Goal: Find specific page/section: Find specific page/section

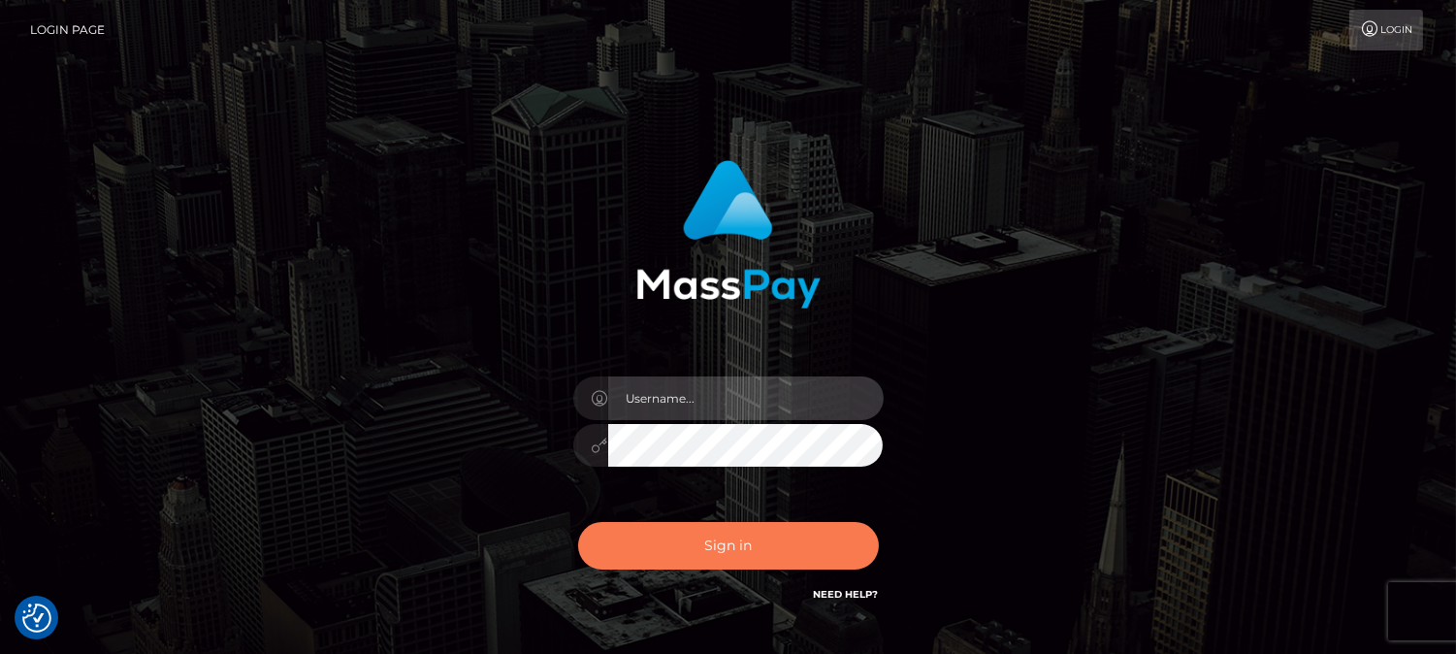
type input "fr.es"
click at [741, 559] on button "Sign in" at bounding box center [728, 546] width 301 height 48
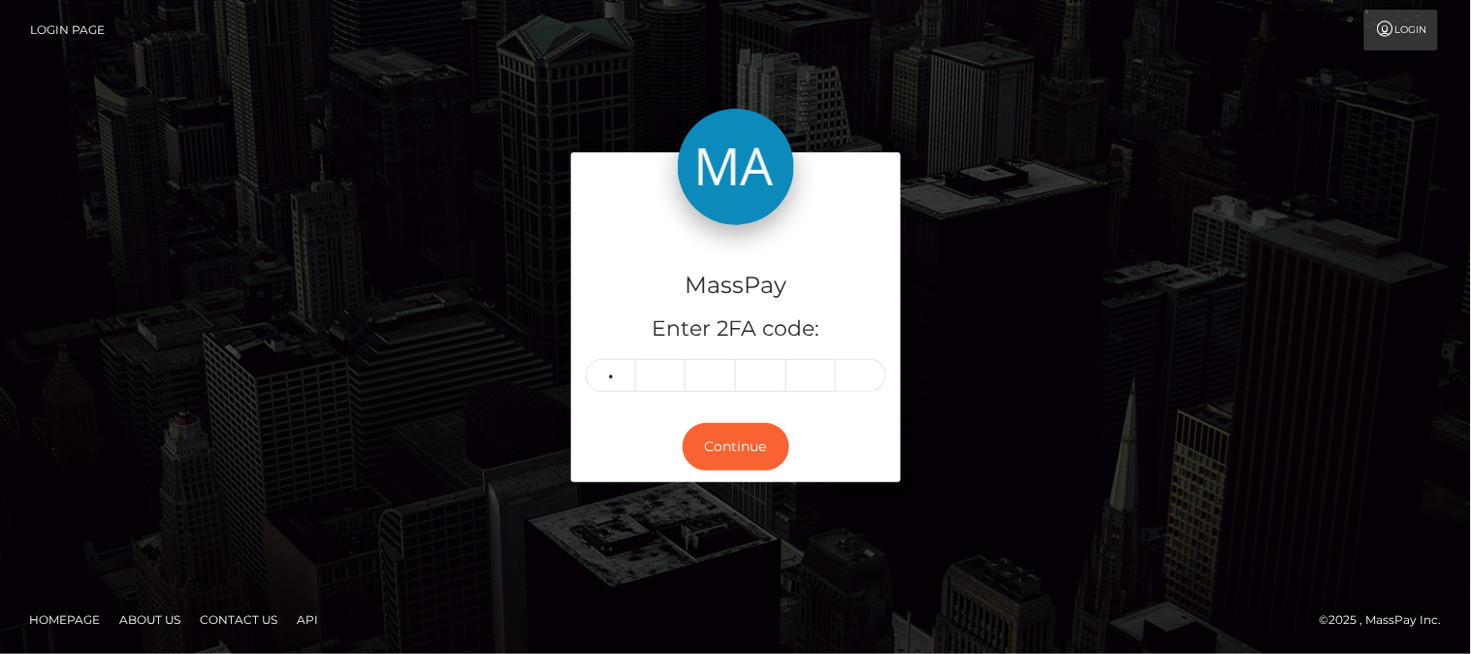
type input "0"
type input "7"
type input "9"
type input "0"
type input "4"
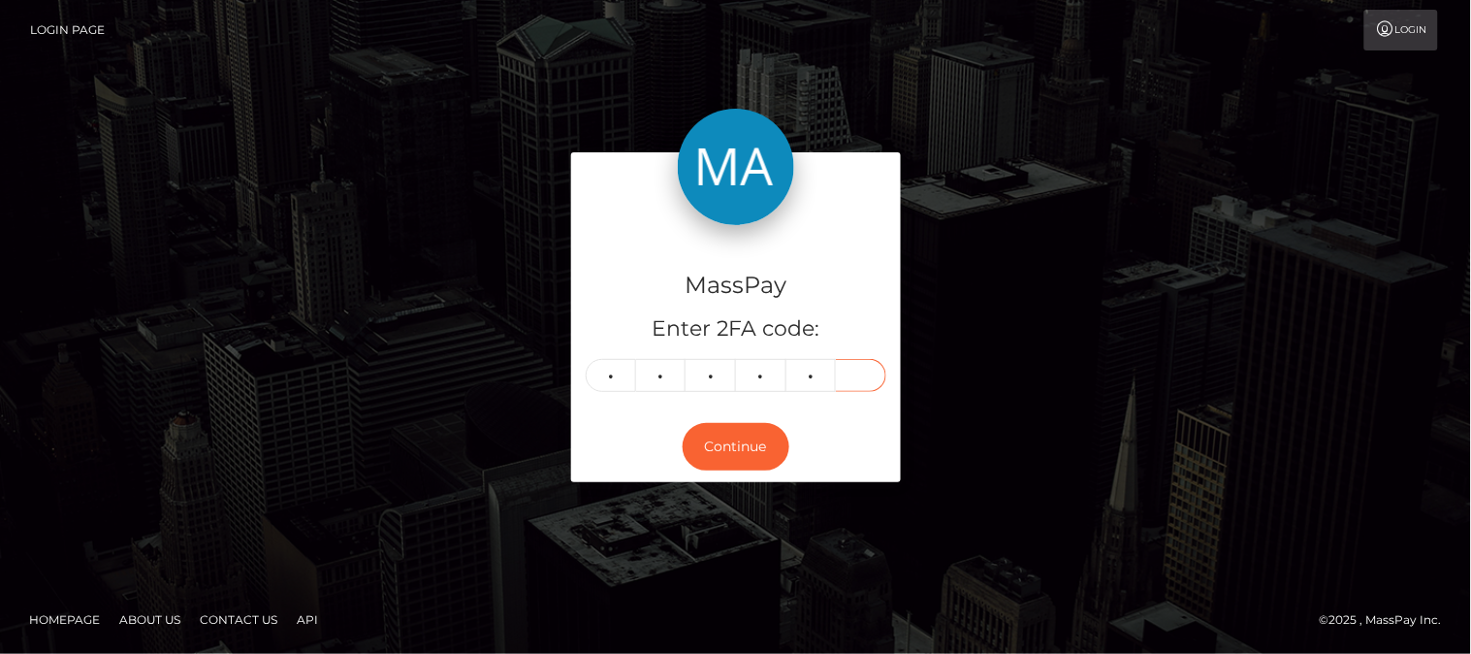
type input "6"
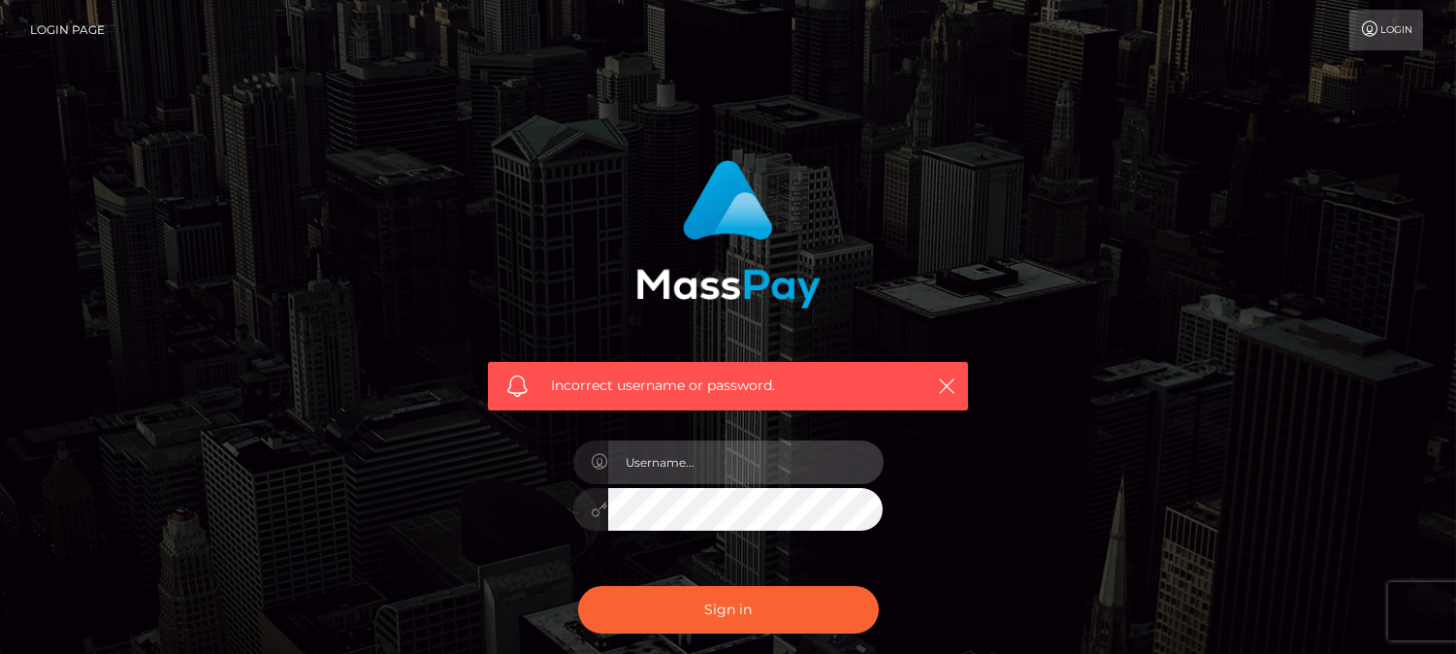
type input "[DOMAIN_NAME]"
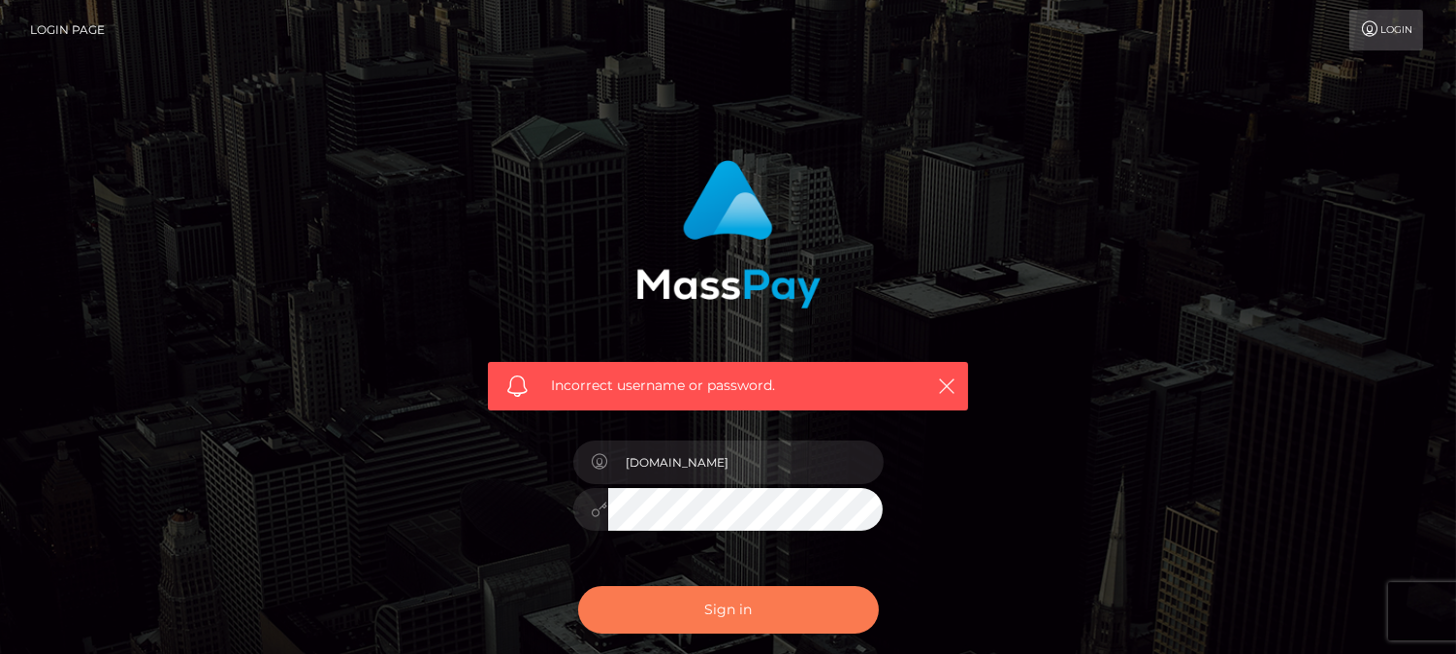
click at [734, 611] on button "Sign in" at bounding box center [728, 610] width 301 height 48
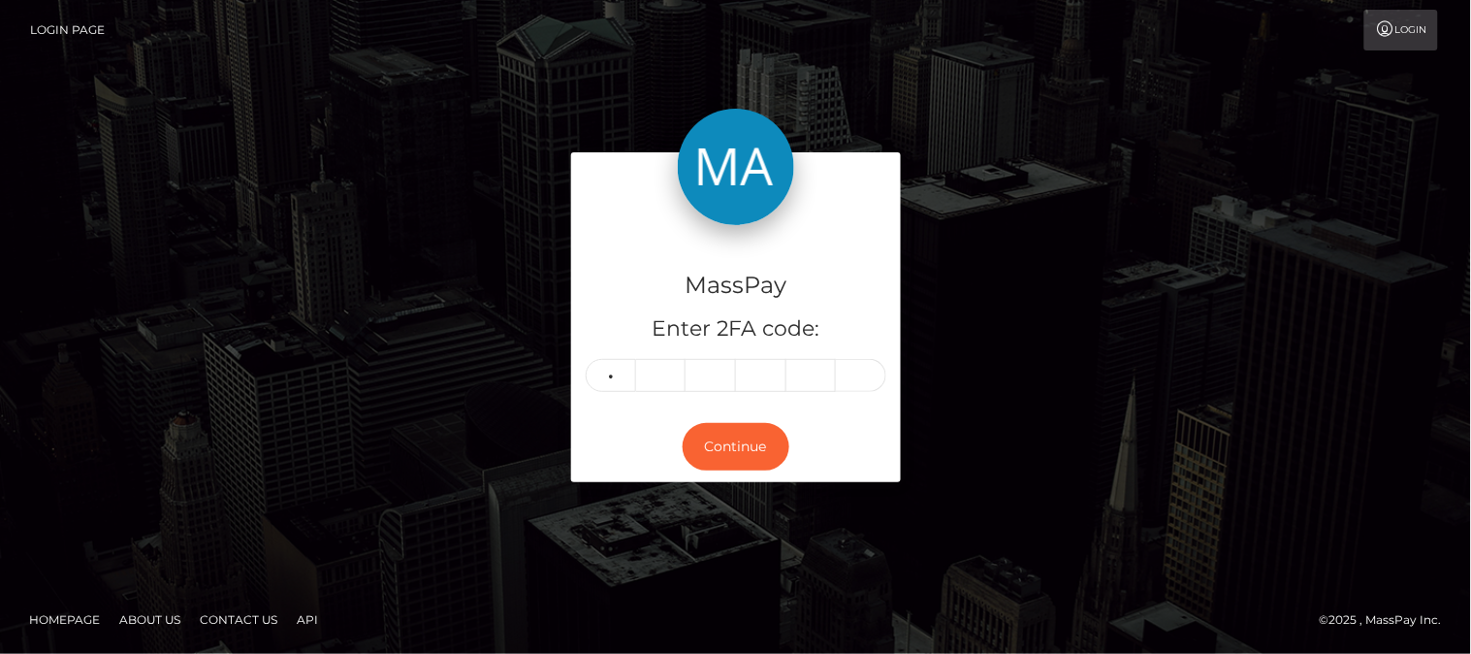
type input "1"
type input "7"
type input "9"
type input "8"
type input "2"
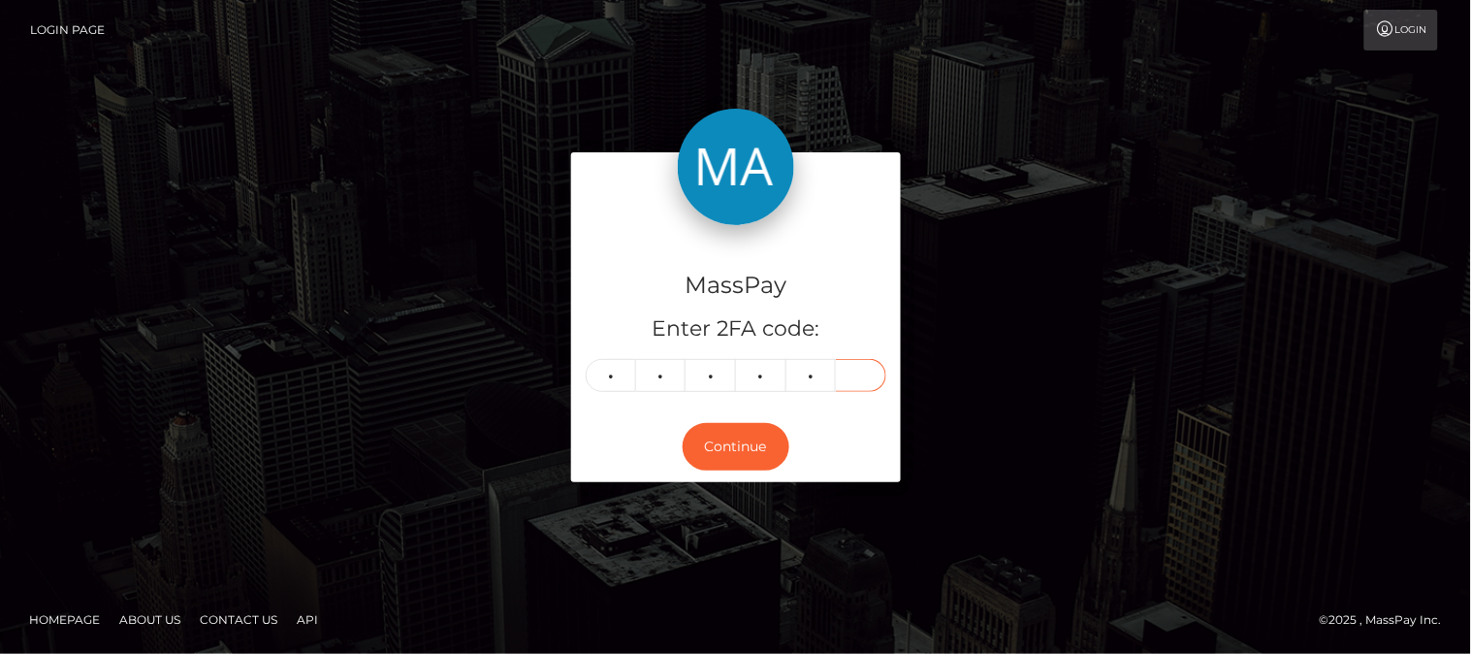
type input "1"
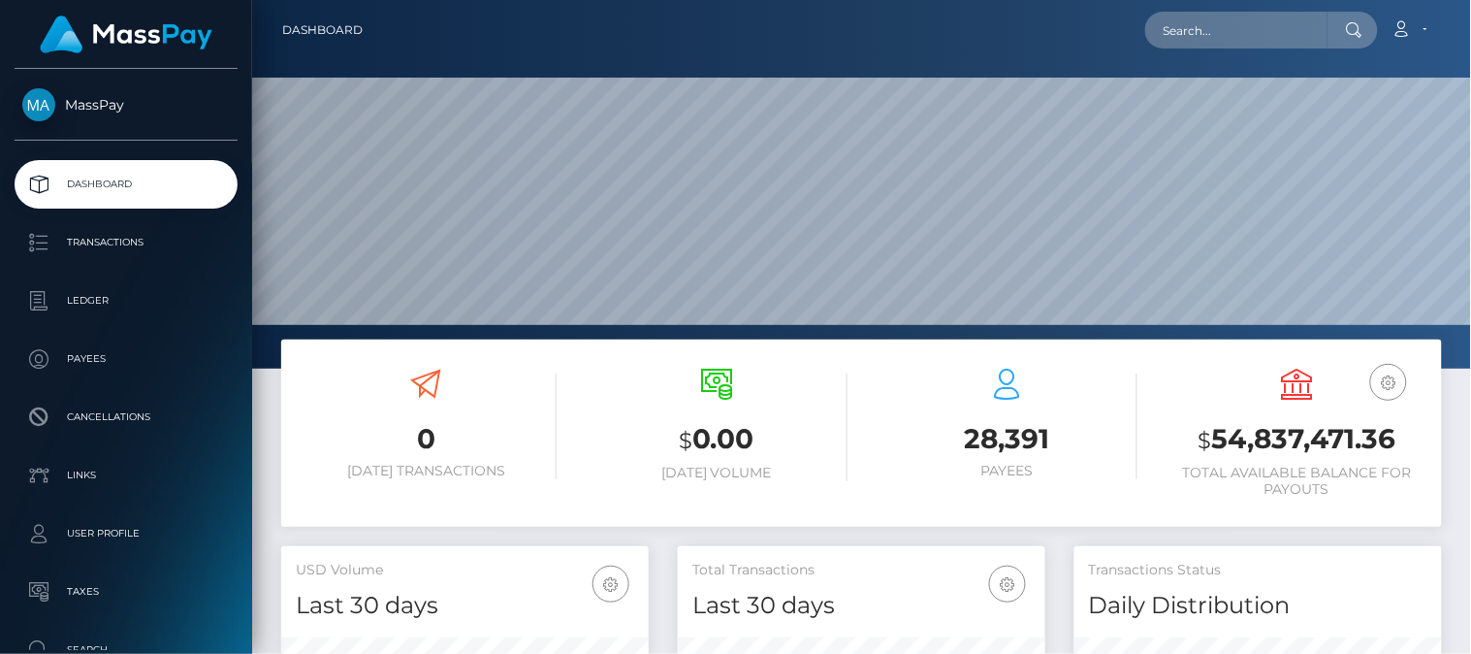
scroll to position [343, 369]
click at [1199, 40] on input "text" at bounding box center [1236, 30] width 182 height 37
paste input "[EMAIL_ADDRESS][DOMAIN_NAME]"
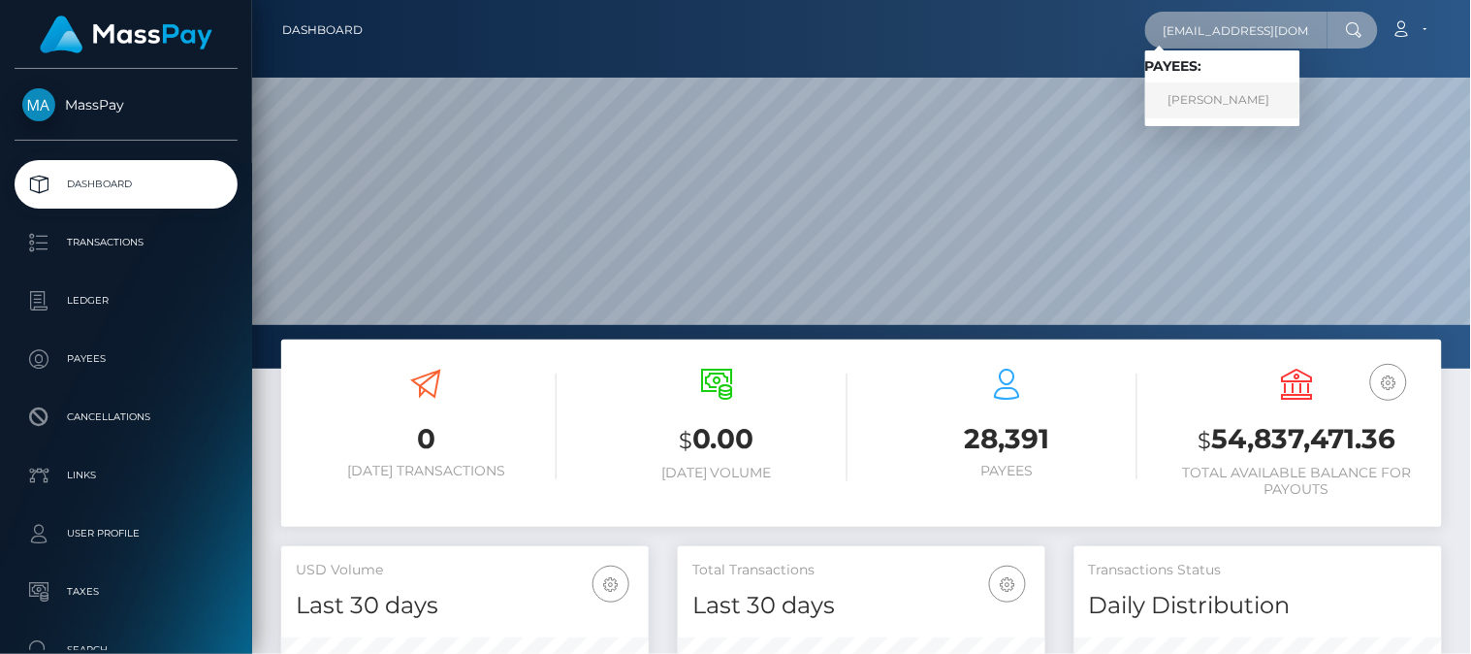
type input "[EMAIL_ADDRESS][DOMAIN_NAME]"
click at [1204, 94] on link "[PERSON_NAME]" at bounding box center [1222, 100] width 155 height 36
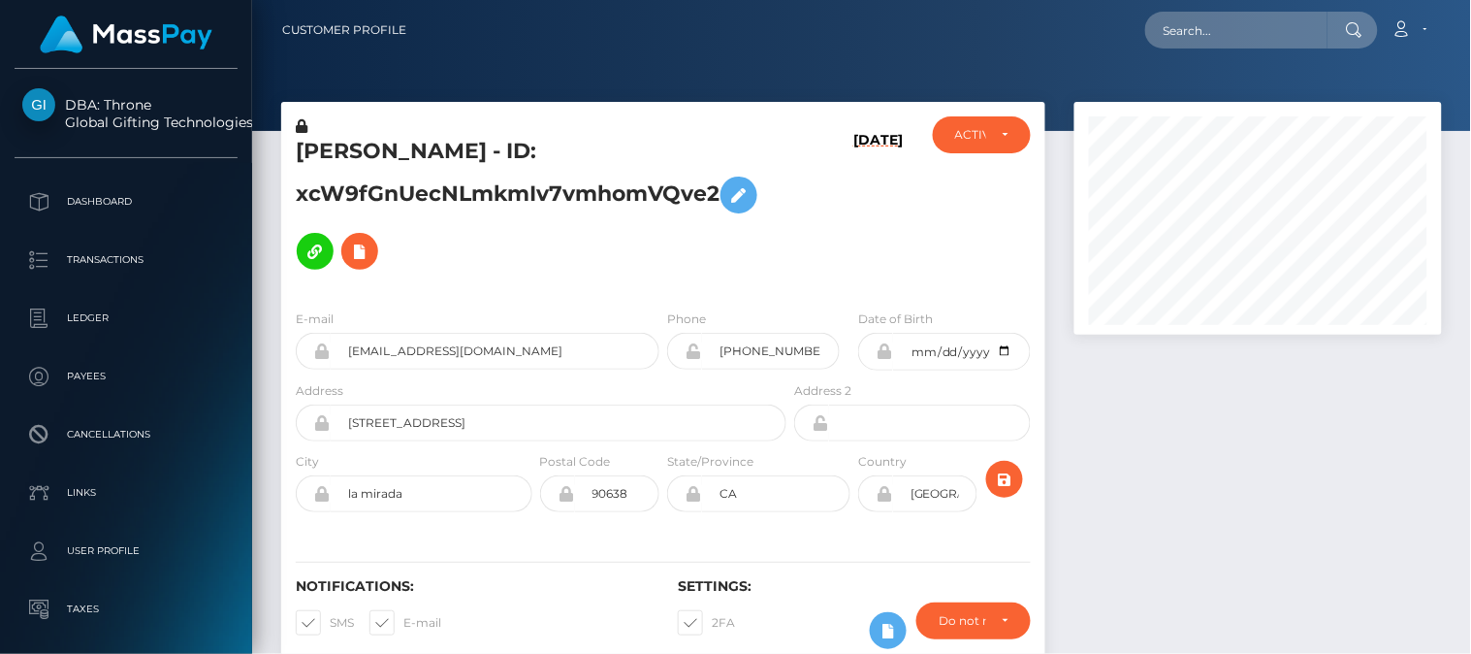
scroll to position [233, 369]
click at [1230, 395] on div at bounding box center [1258, 395] width 397 height 586
click at [1193, 466] on div at bounding box center [1258, 395] width 397 height 586
drag, startPoint x: 299, startPoint y: 153, endPoint x: 405, endPoint y: 144, distance: 107.1
click at [405, 144] on h5 "MICHELLE JIHYE KIM - ID: xcW9fGnUecNLmkmIv7vmhomVQve2" at bounding box center [536, 208] width 480 height 143
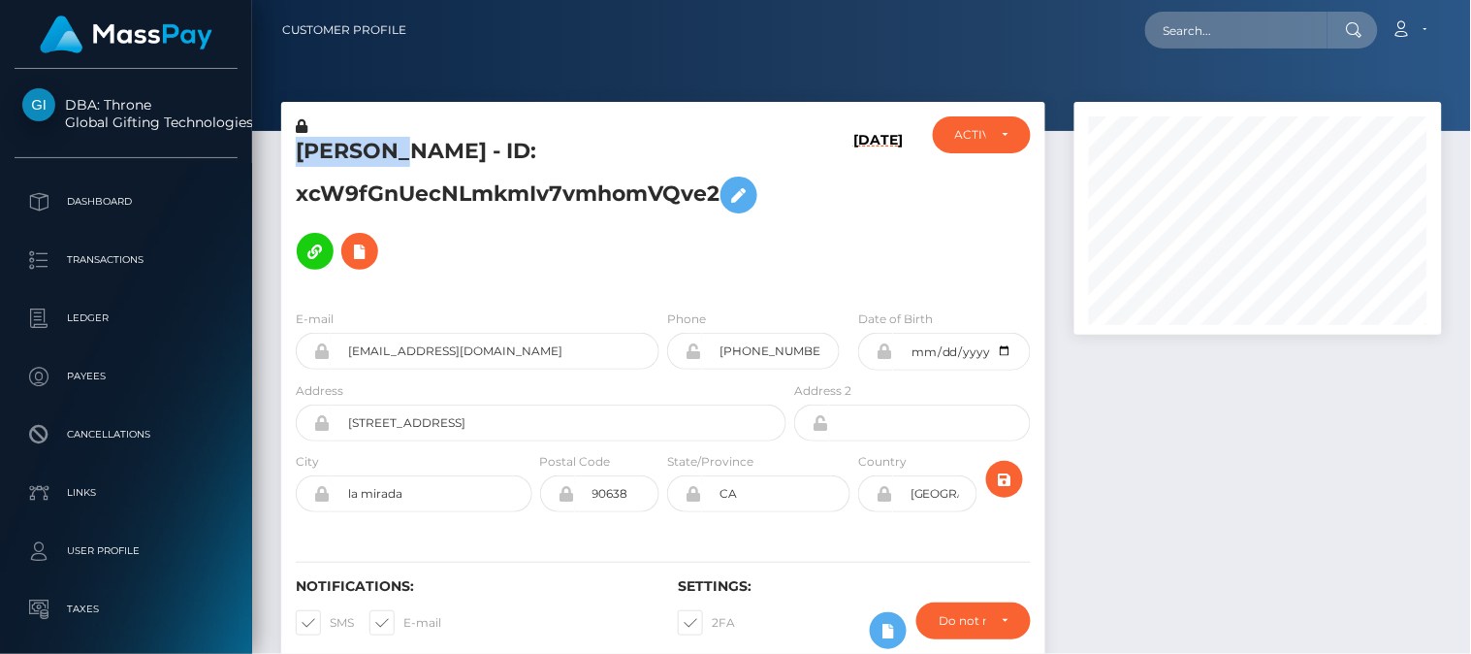
copy h5 "MICHELLE"
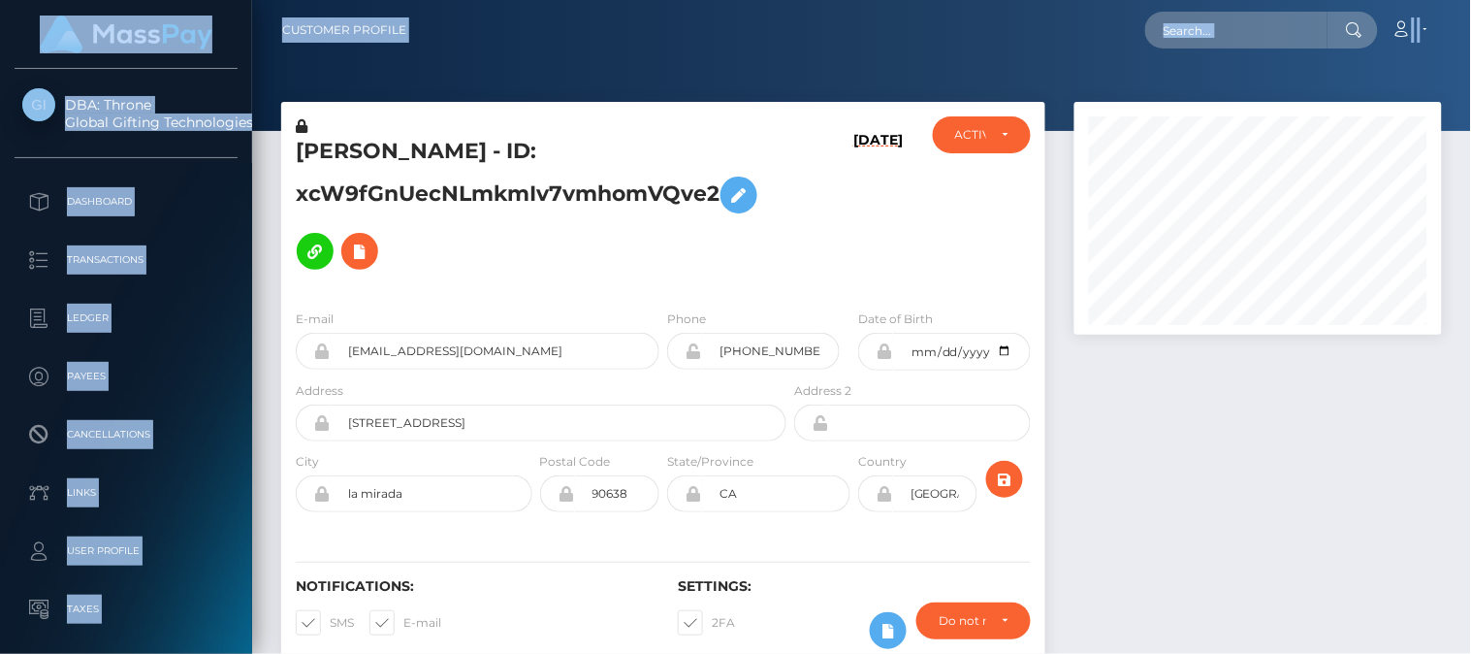
drag, startPoint x: 421, startPoint y: 70, endPoint x: 158, endPoint y: -103, distance: 314.4
click at [158, 0] on html "DBA: Throne Global Gifting Technologies Inc Dashboard Transactions Ledger Payee…" at bounding box center [735, 327] width 1471 height 654
click at [1209, 7] on nav "Customer Profile Loading... Loading... Account" at bounding box center [861, 30] width 1219 height 60
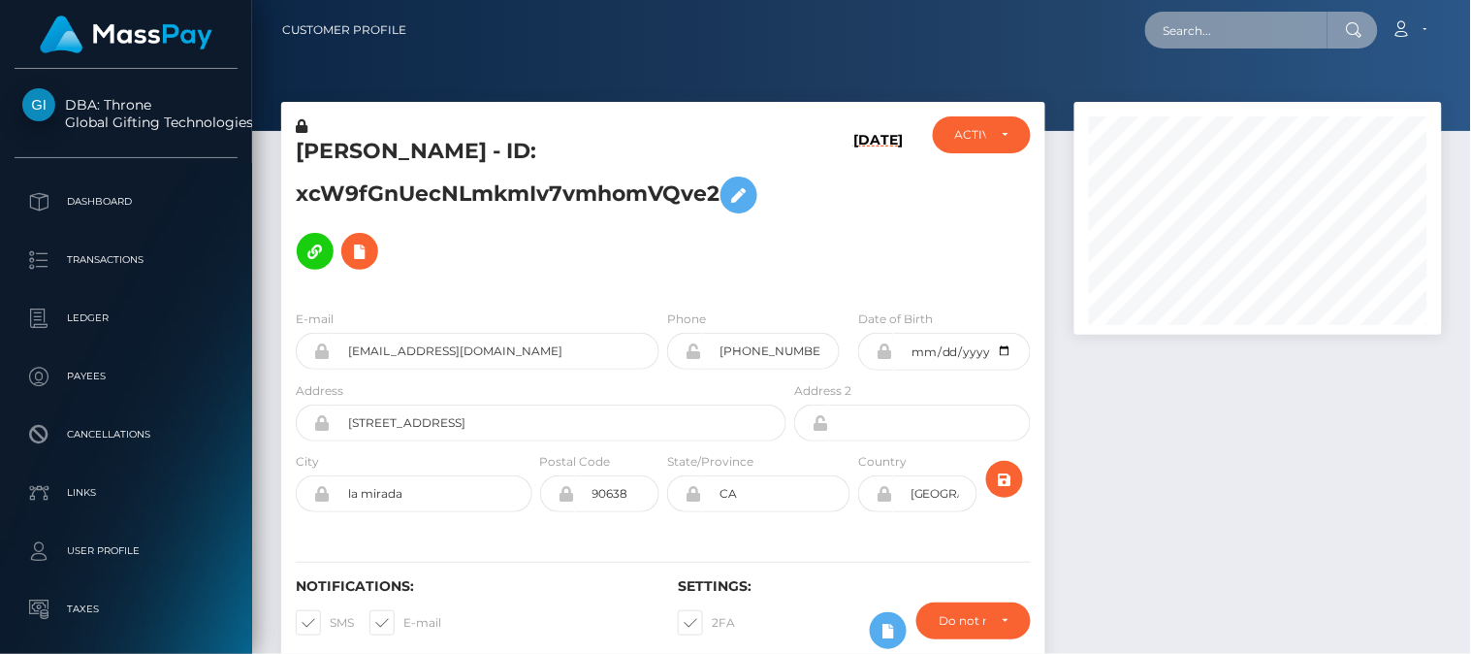
click at [1209, 22] on input "text" at bounding box center [1236, 30] width 182 height 37
paste input "2014denton@gmail.com"
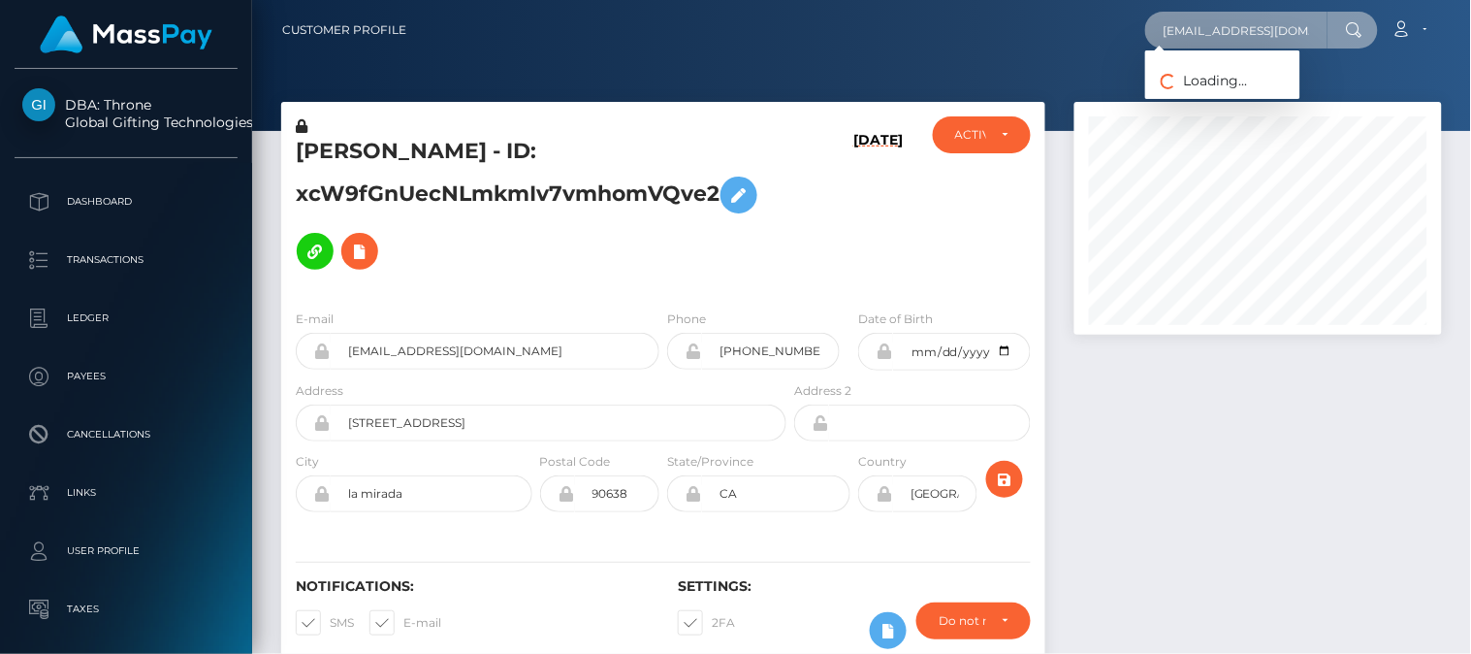
click at [1209, 22] on input "2014denton@gmail.com" at bounding box center [1236, 30] width 182 height 37
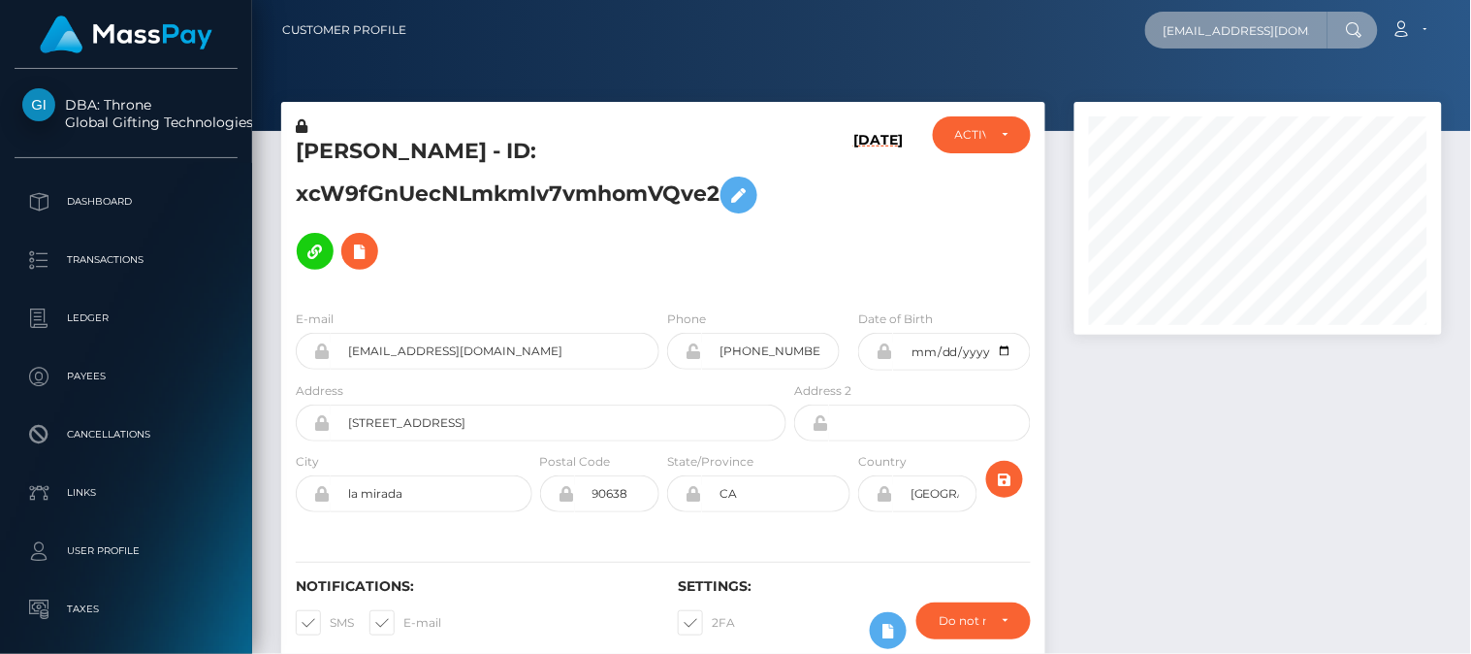
type input "2014denton@gmail.com"
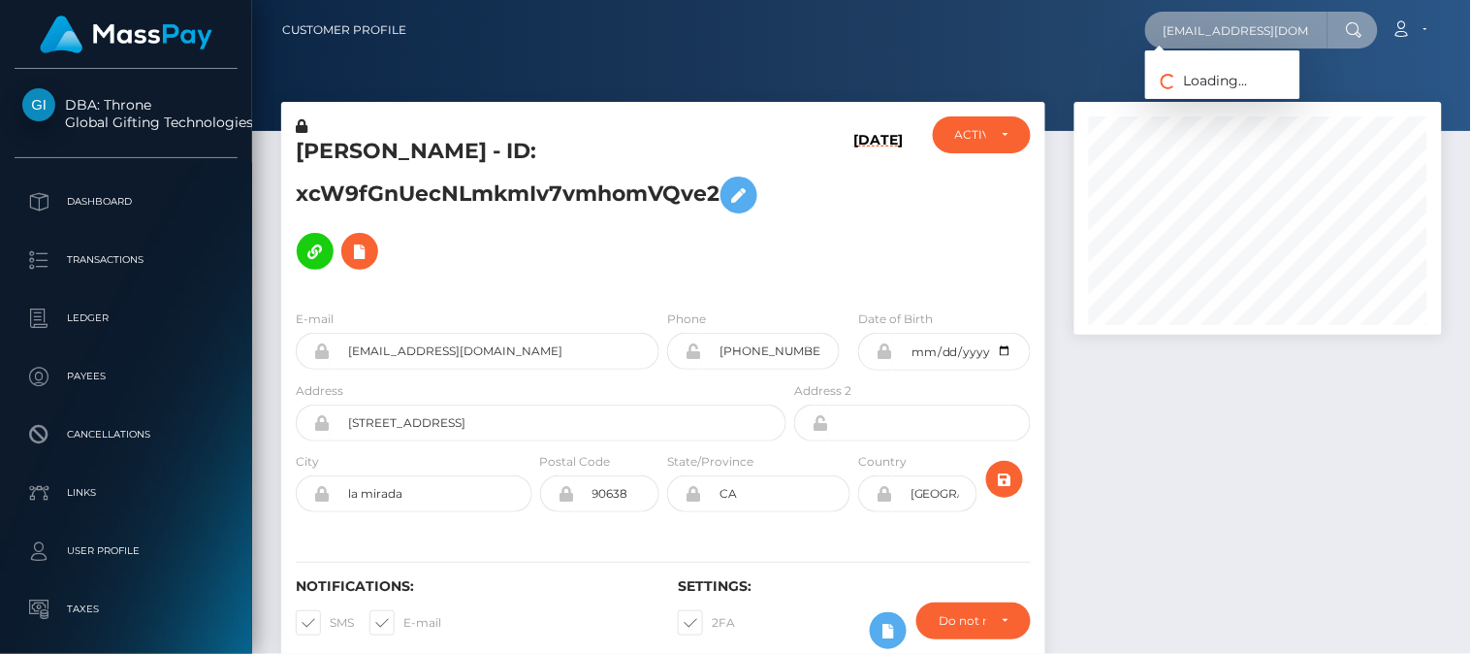
click at [1320, 33] on input "2014denton@gmail.com" at bounding box center [1236, 30] width 182 height 37
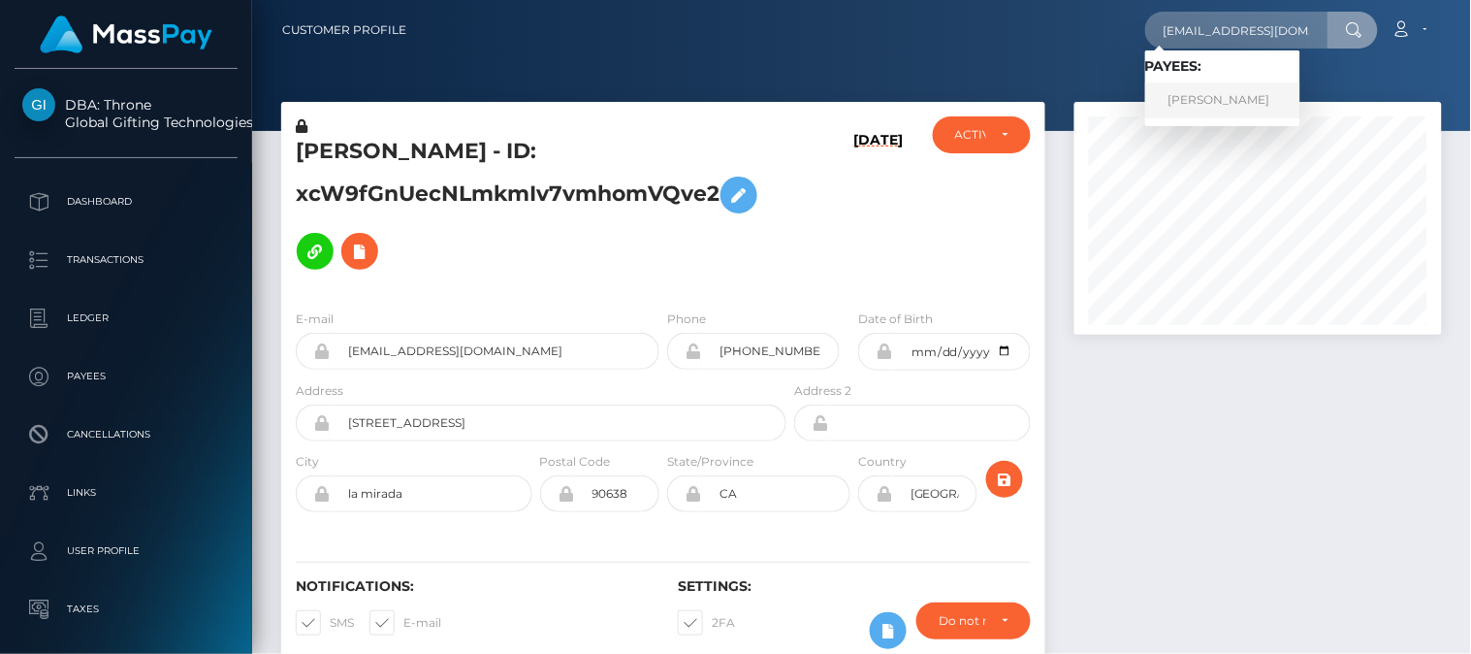
click at [1249, 89] on link "Denton Gamble" at bounding box center [1222, 100] width 155 height 36
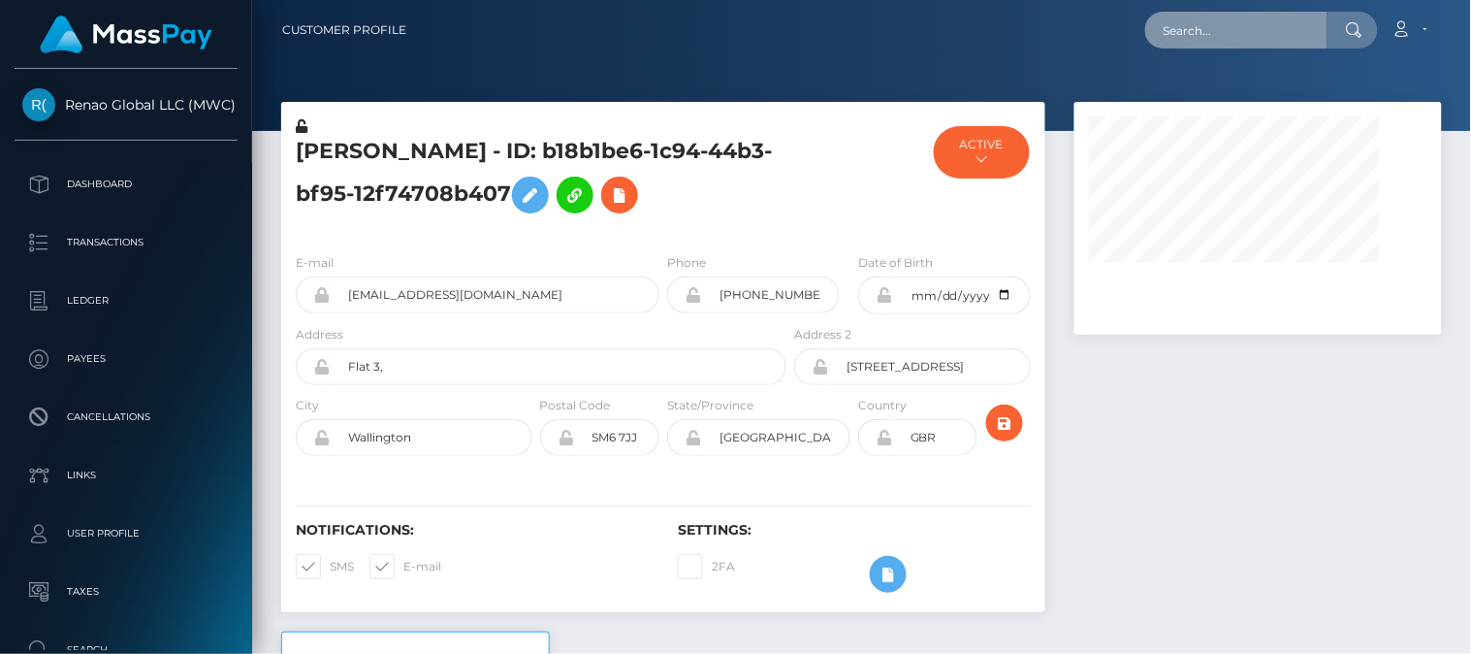
click at [1189, 22] on input "text" at bounding box center [1236, 30] width 182 height 37
paste input "[EMAIL_ADDRESS][DOMAIN_NAME]"
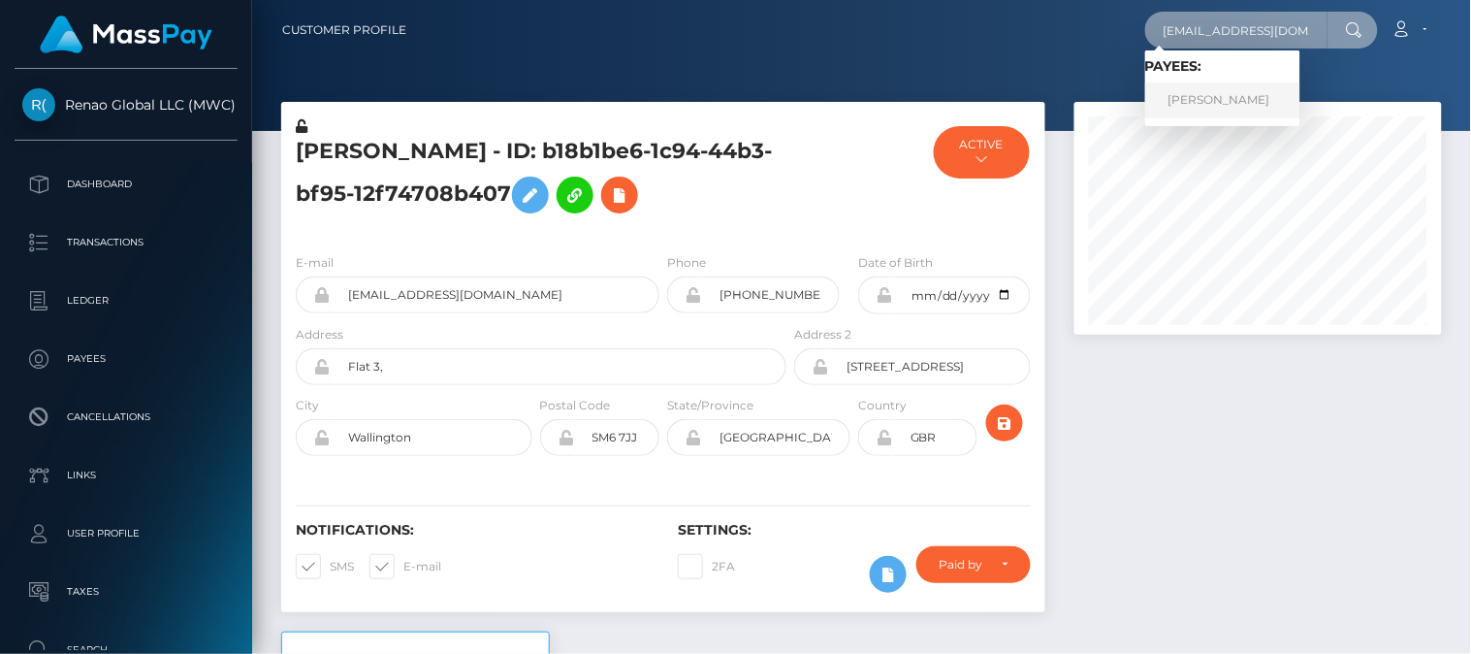
type input "[EMAIL_ADDRESS][DOMAIN_NAME]"
click at [1224, 103] on link "Denton Gamble" at bounding box center [1222, 100] width 155 height 36
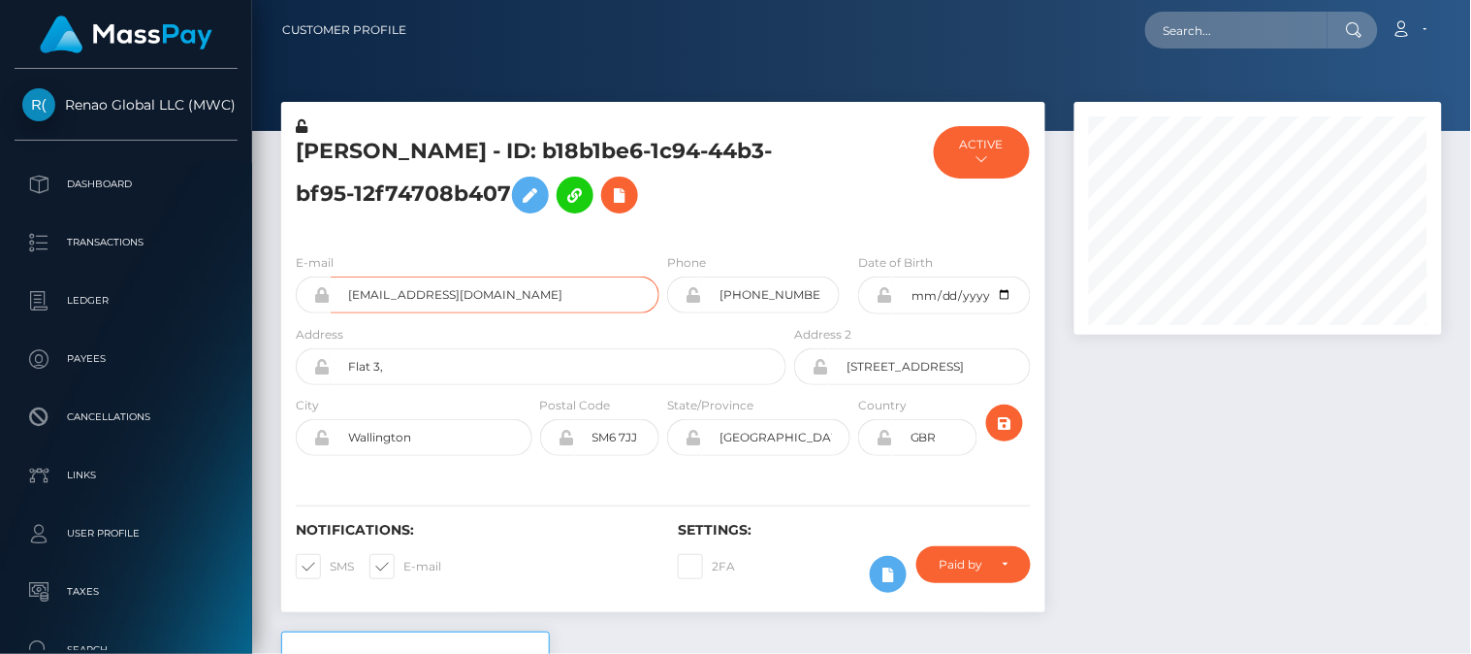
scroll to position [233, 369]
click at [1214, 357] on div at bounding box center [1258, 367] width 397 height 530
click at [1185, 376] on div at bounding box center [1258, 367] width 397 height 530
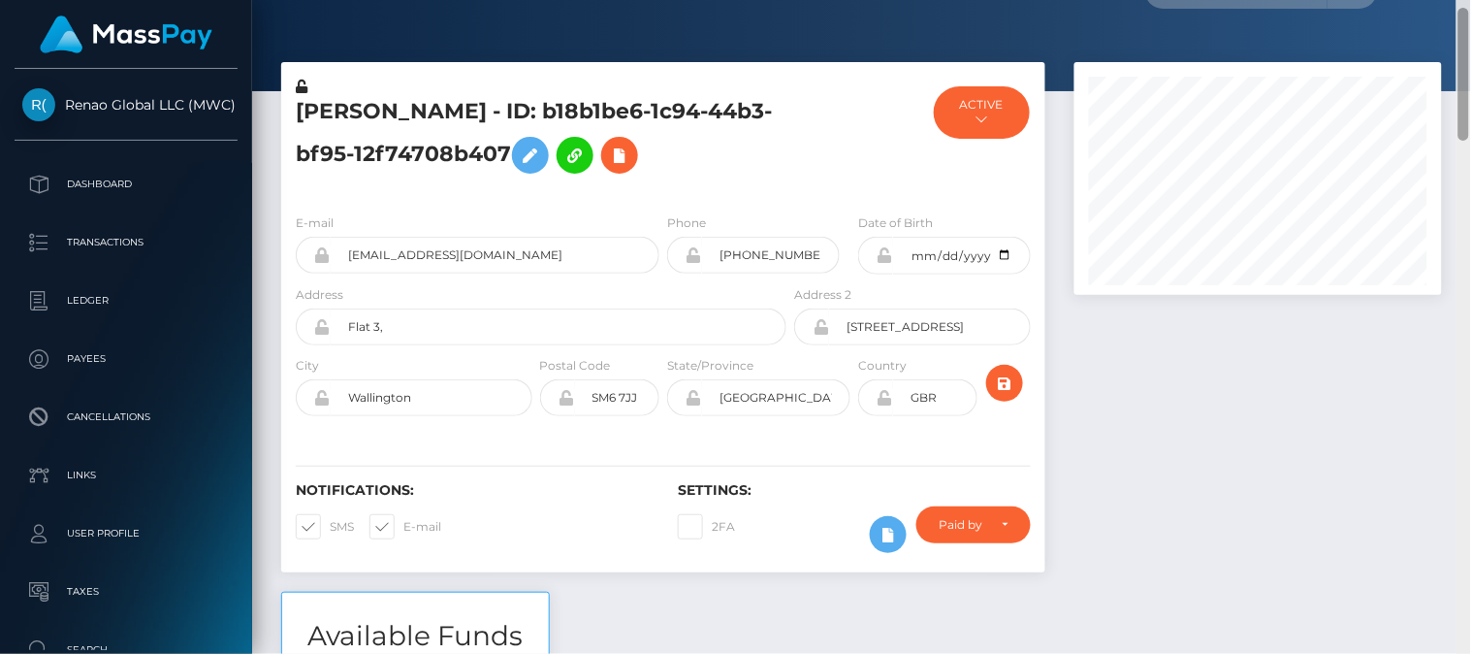
scroll to position [0, 0]
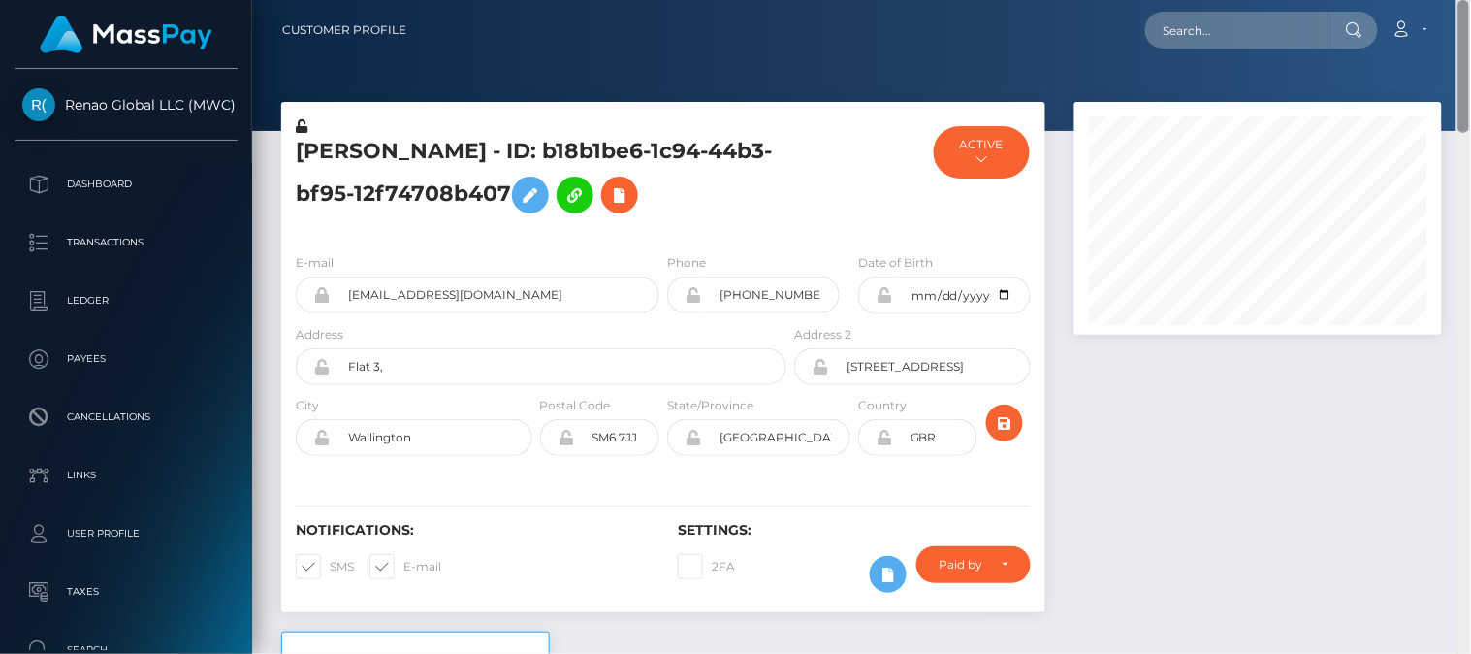
drag, startPoint x: 1465, startPoint y: 537, endPoint x: 1414, endPoint y: -94, distance: 633.4
click at [1414, 0] on html "Renao Global LLC (MWC) Dashboard Transactions Ledger Payees Links" at bounding box center [735, 327] width 1471 height 654
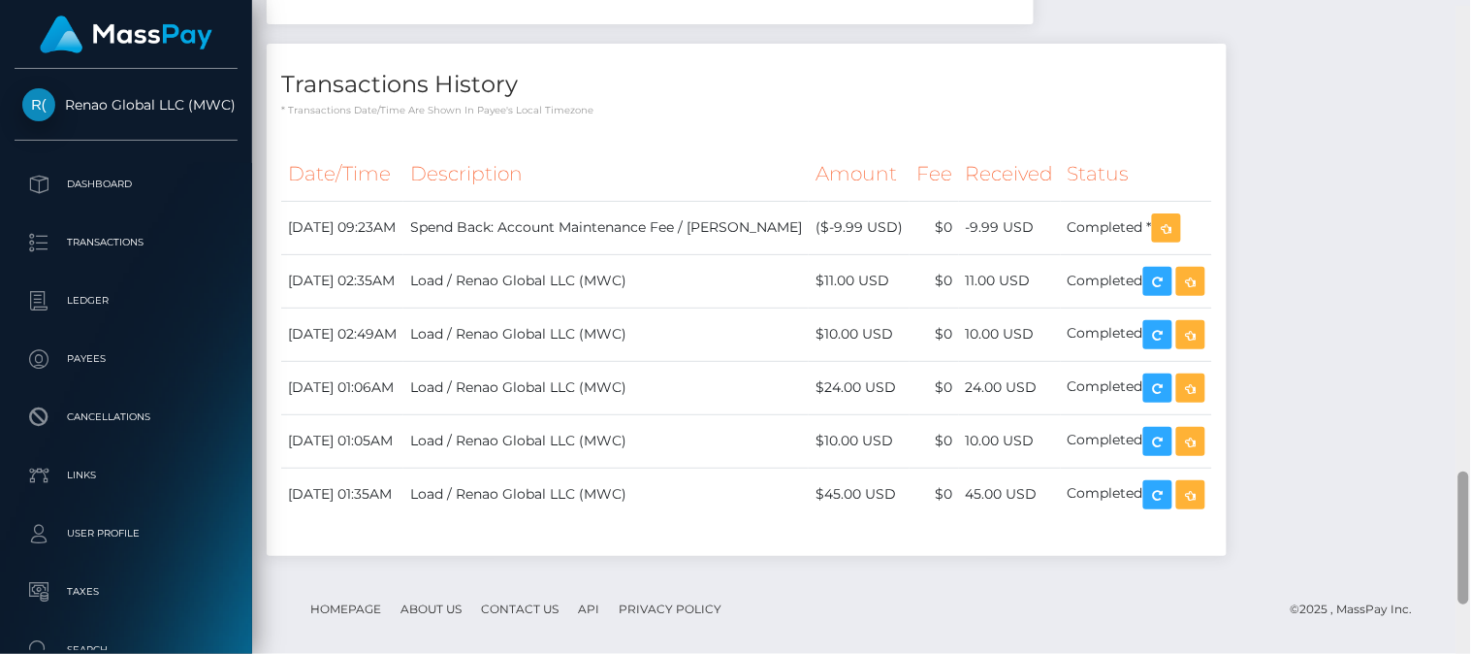
scroll to position [2281, 0]
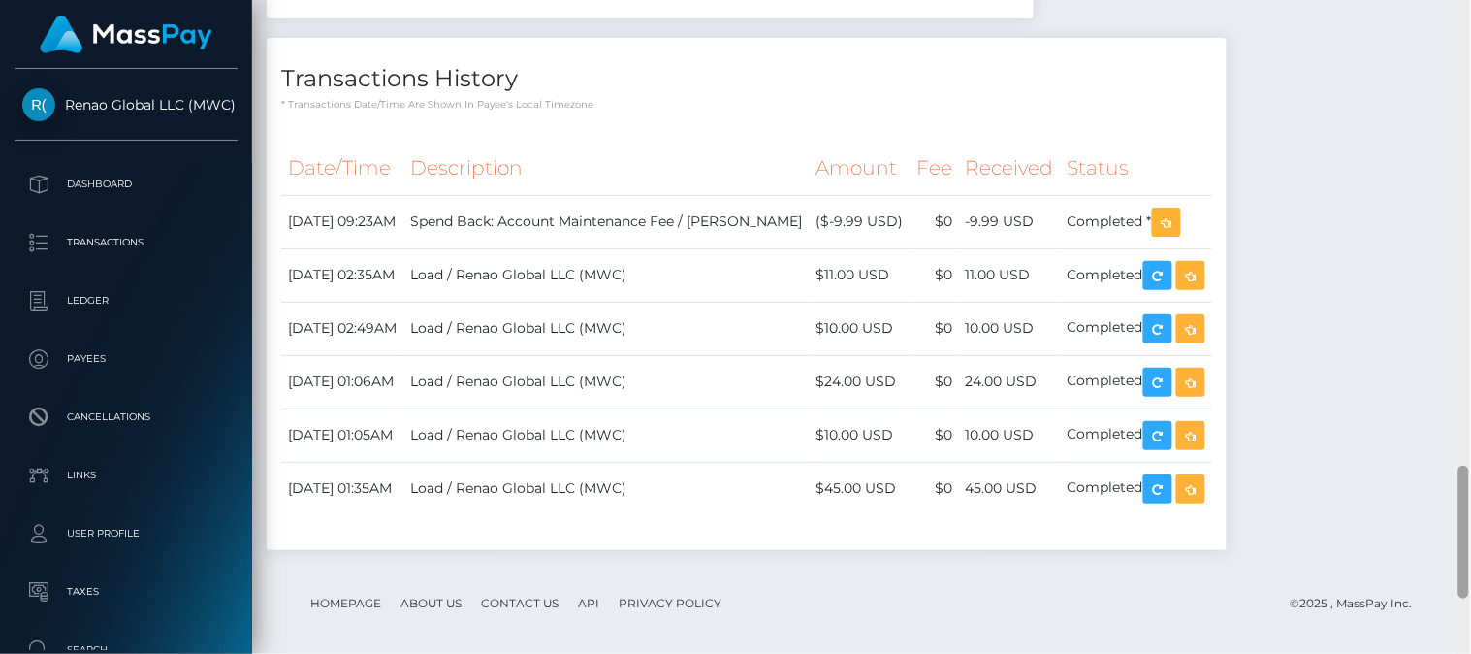
drag, startPoint x: 1467, startPoint y: 95, endPoint x: 1429, endPoint y: 561, distance: 467.0
click at [1429, 561] on div "Customer Profile Loading... Loading..." at bounding box center [861, 327] width 1219 height 654
drag, startPoint x: 288, startPoint y: 486, endPoint x: 415, endPoint y: 477, distance: 127.3
click at [403, 248] on td "[DATE] 09:23AM" at bounding box center [342, 221] width 122 height 53
copy td "[DATE]"
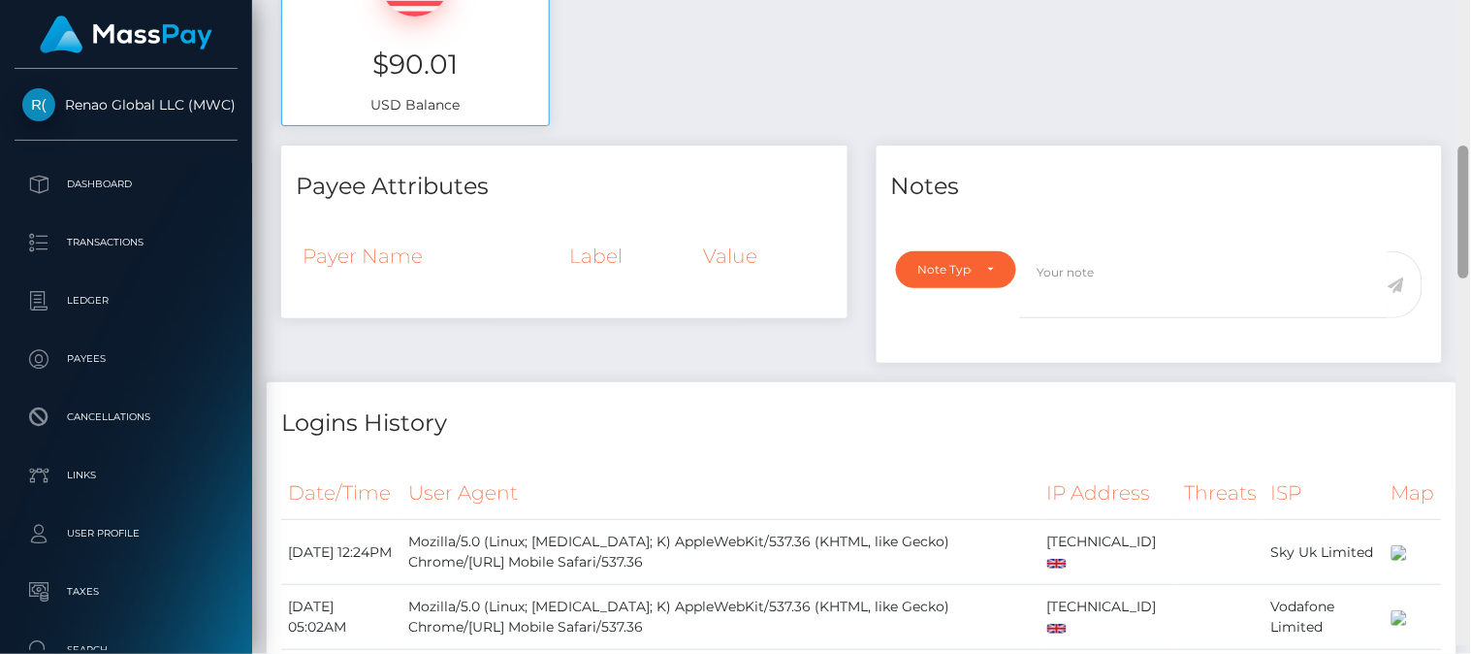
scroll to position [0, 0]
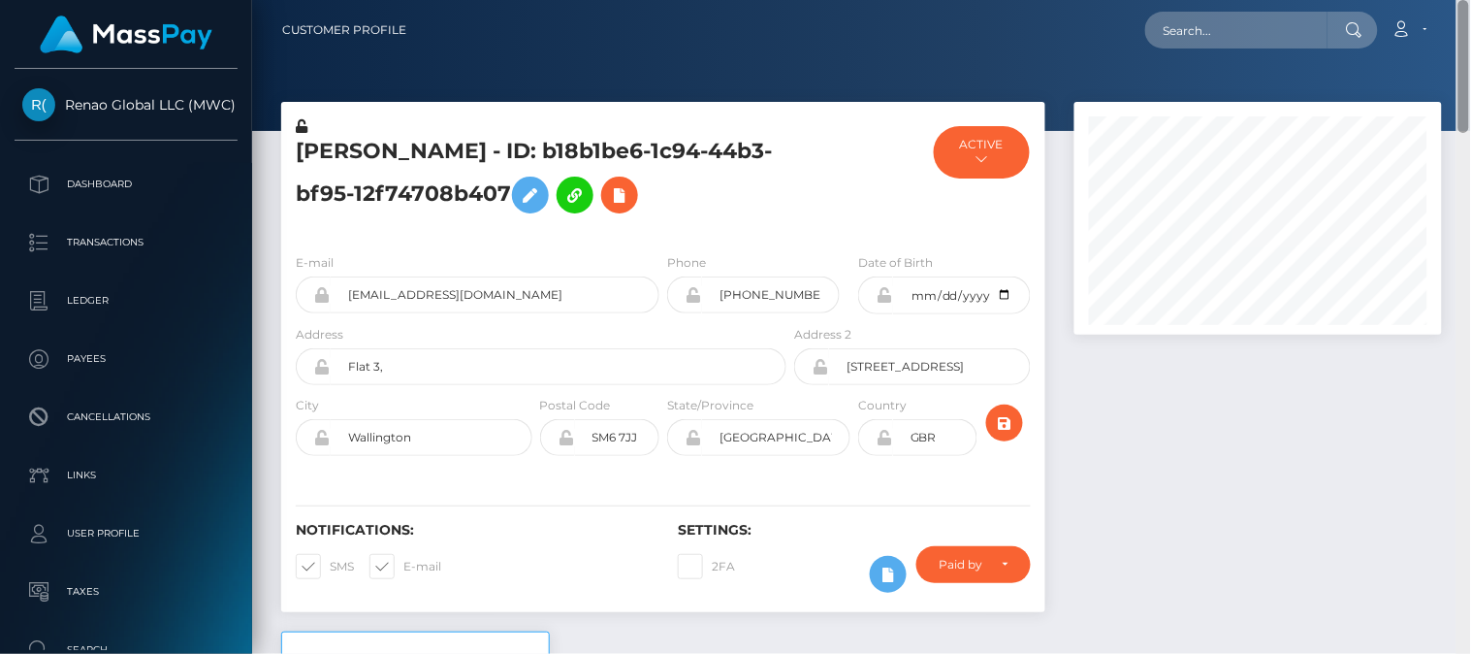
drag, startPoint x: 1467, startPoint y: 485, endPoint x: 1470, endPoint y: -50, distance: 535.3
click at [1470, 0] on html "Renao Global LLC (MWC) Dashboard Transactions Ledger Payees Links" at bounding box center [735, 327] width 1471 height 654
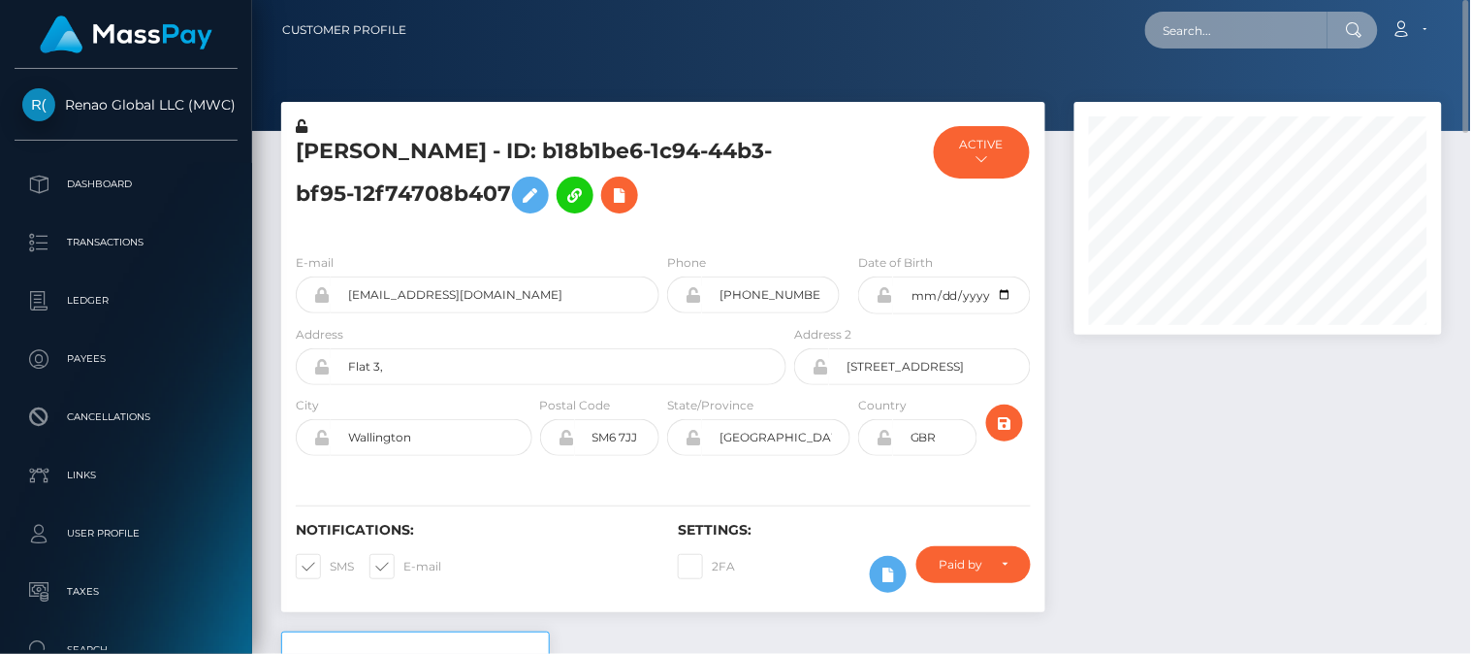
click at [1210, 47] on input "text" at bounding box center [1236, 30] width 182 height 37
paste input "[EMAIL_ADDRESS][DOMAIN_NAME]"
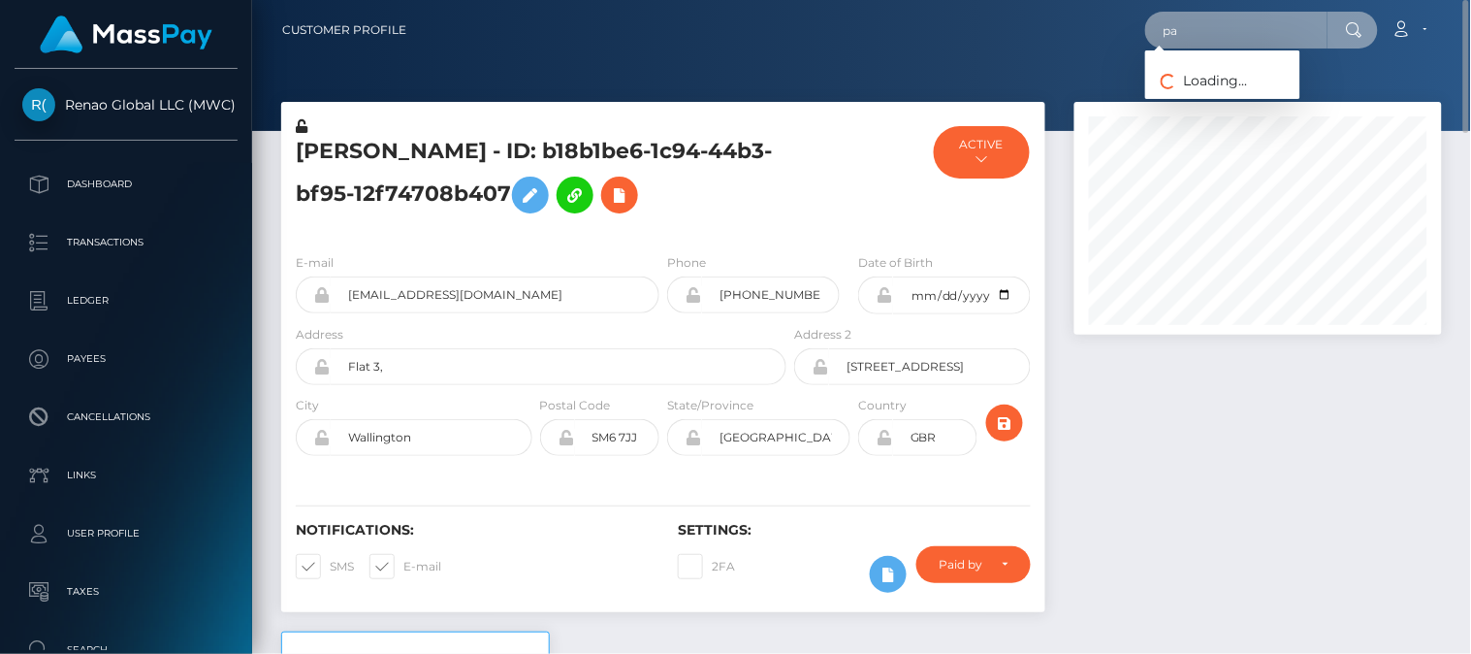
type input "p"
paste input "[EMAIL_ADDRESS][DOMAIN_NAME]"
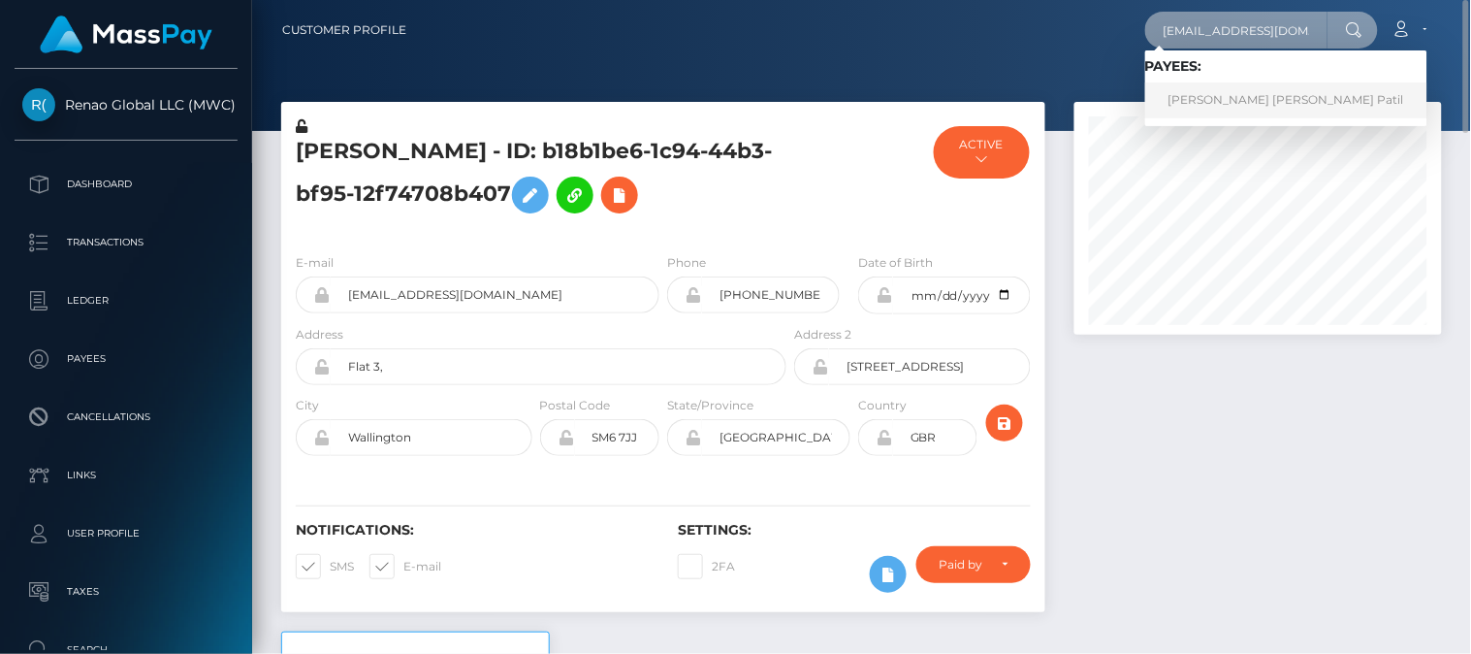
type input "[EMAIL_ADDRESS][DOMAIN_NAME]"
click at [1242, 110] on link "[PERSON_NAME] [PERSON_NAME] Patil" at bounding box center [1286, 100] width 282 height 36
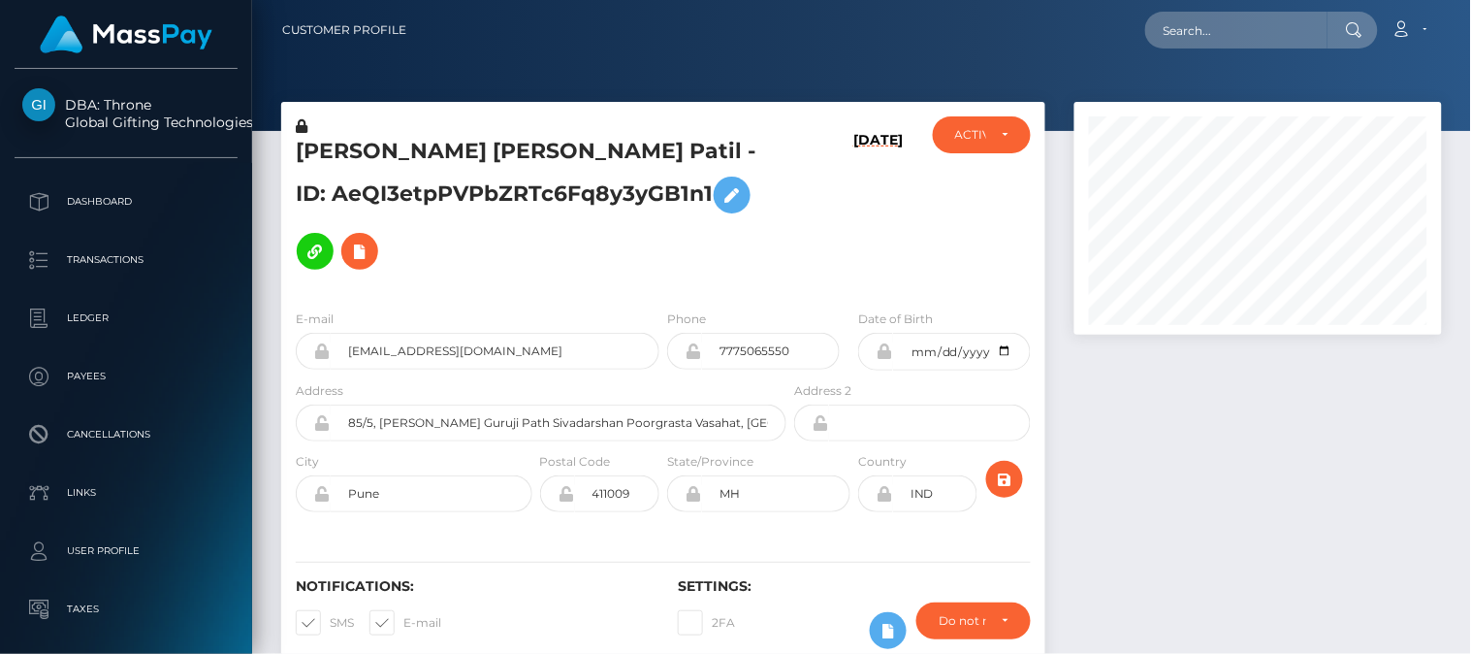
scroll to position [233, 369]
click at [1177, 463] on div at bounding box center [1258, 395] width 397 height 586
click at [1161, 413] on div at bounding box center [1258, 395] width 397 height 586
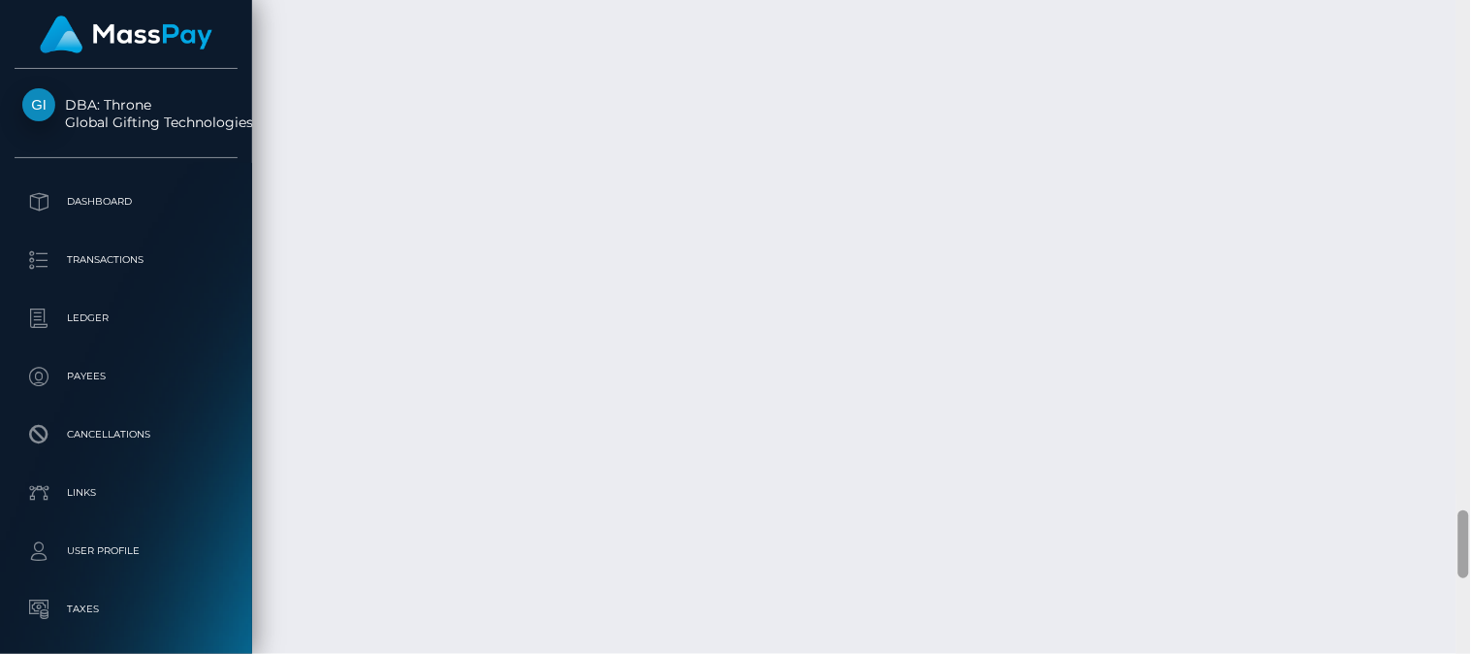
scroll to position [0, 0]
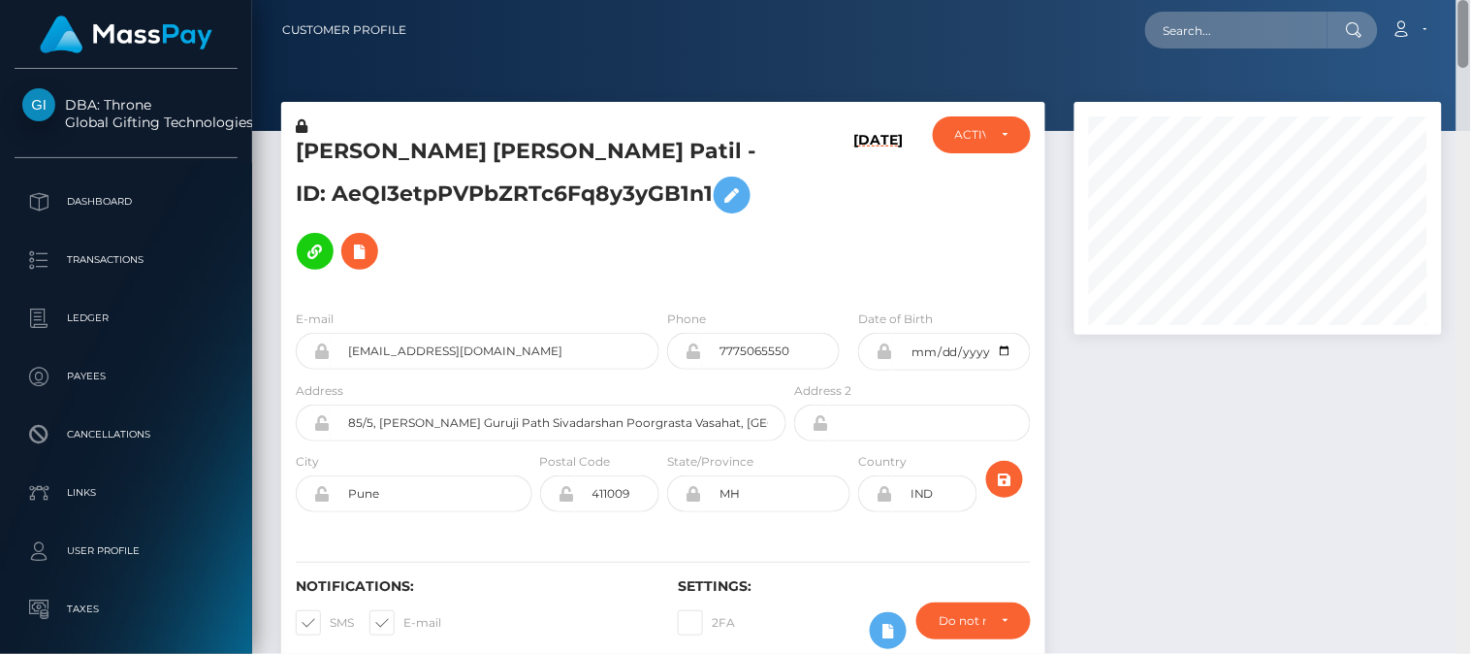
drag, startPoint x: 1462, startPoint y: 550, endPoint x: 1430, endPoint y: -131, distance: 681.5
click at [1430, 0] on html "DBA: Throne Global Gifting Technologies Inc Dashboard Transactions Ledger Payee…" at bounding box center [735, 327] width 1471 height 654
drag, startPoint x: 299, startPoint y: 145, endPoint x: 369, endPoint y: 146, distance: 70.8
click at [369, 146] on h5 "ISHANI AMIT PATIL Patil - ID: AeQI3etpPVPbZRTc6Fq8y3yGB1n1" at bounding box center [536, 208] width 480 height 143
click at [293, 151] on div "ISHANI AMIT PATIL Patil - ID: AeQI3etpPVPbZRTc6Fq8y3yGB1n1" at bounding box center [535, 204] width 509 height 177
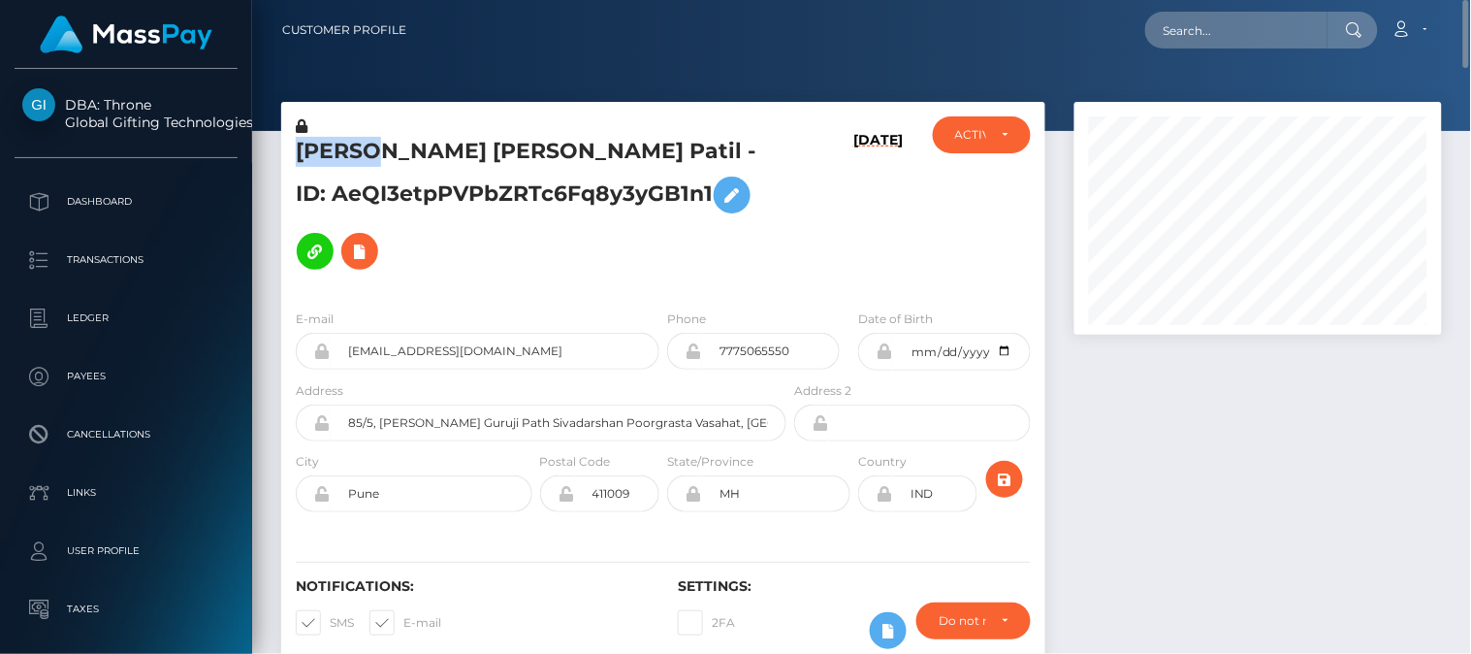
drag, startPoint x: 296, startPoint y: 147, endPoint x: 372, endPoint y: 147, distance: 76.6
click at [372, 147] on h5 "ISHANI AMIT PATIL Patil - ID: AeQI3etpPVPbZRTc6Fq8y3yGB1n1" at bounding box center [536, 208] width 480 height 143
copy h5 "ISHANI"
click at [390, 87] on div at bounding box center [861, 65] width 1219 height 131
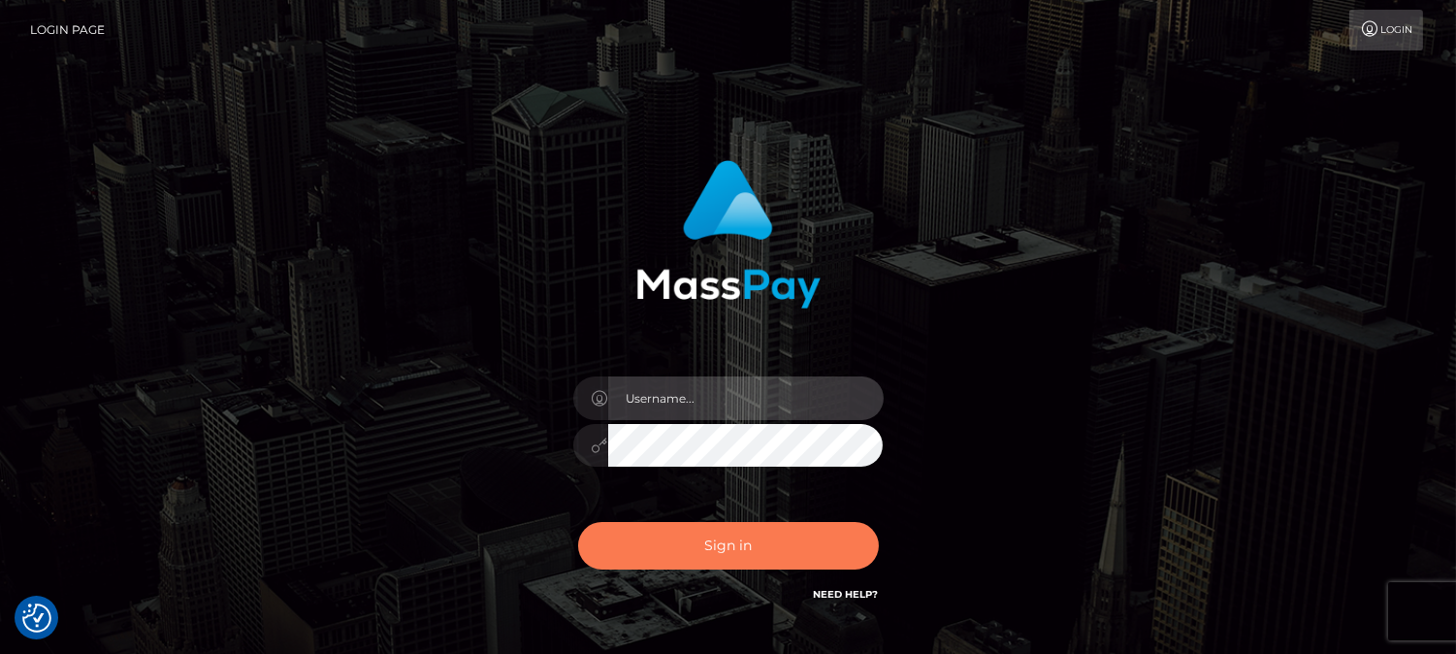
type input "[DOMAIN_NAME]"
click at [689, 534] on button "Sign in" at bounding box center [728, 546] width 301 height 48
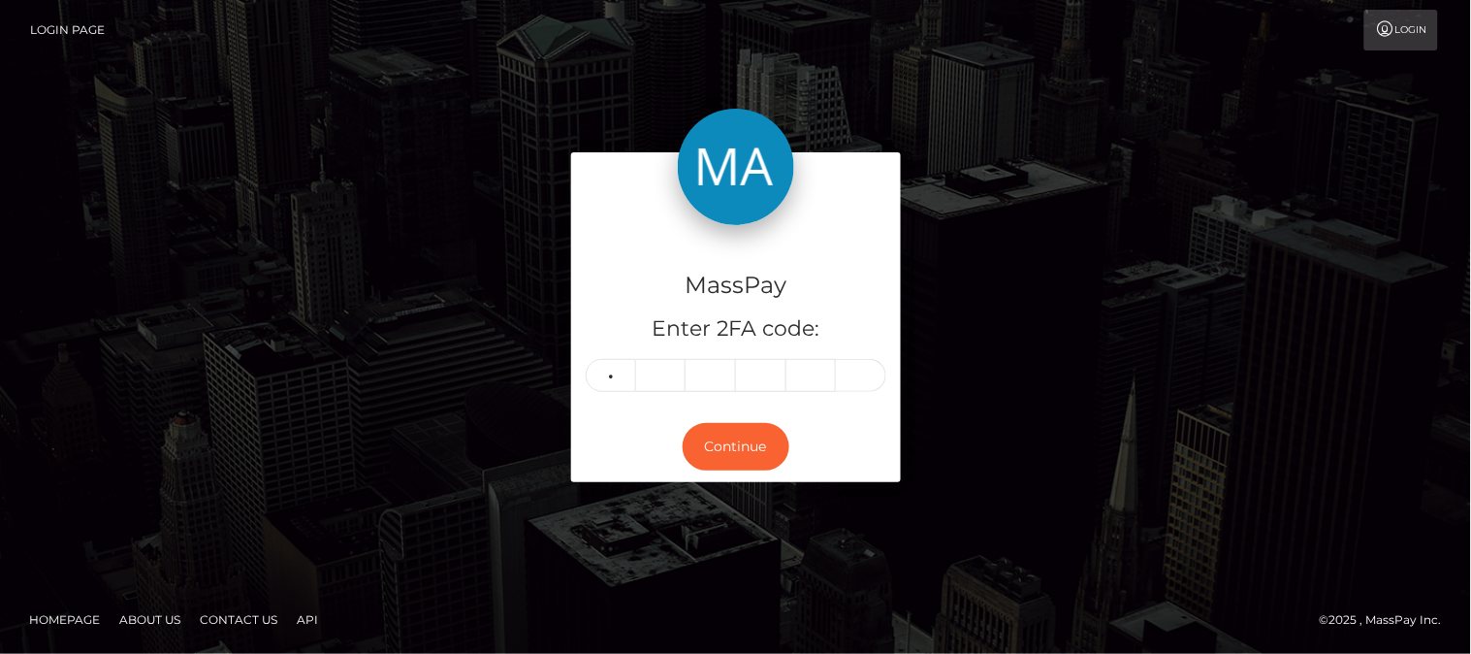
type input "9"
type input "5"
type input "9"
type input "2"
type input "5"
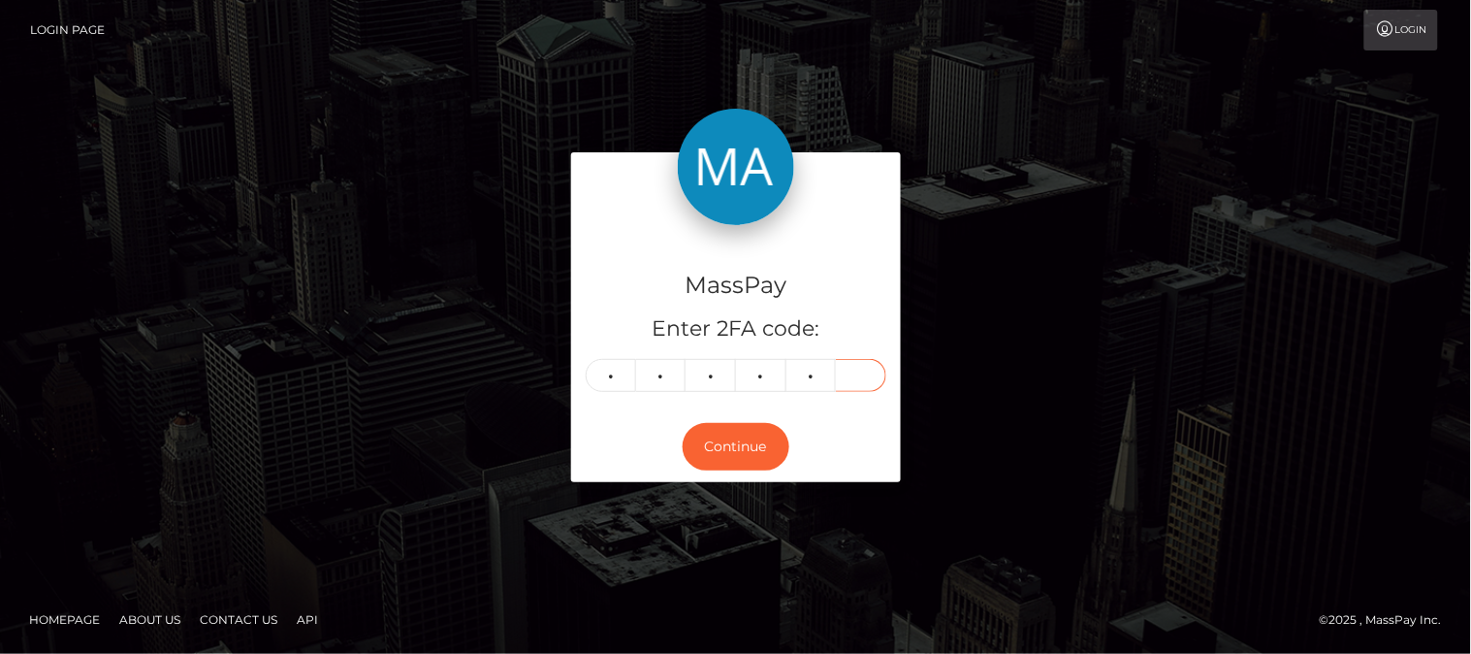
type input "7"
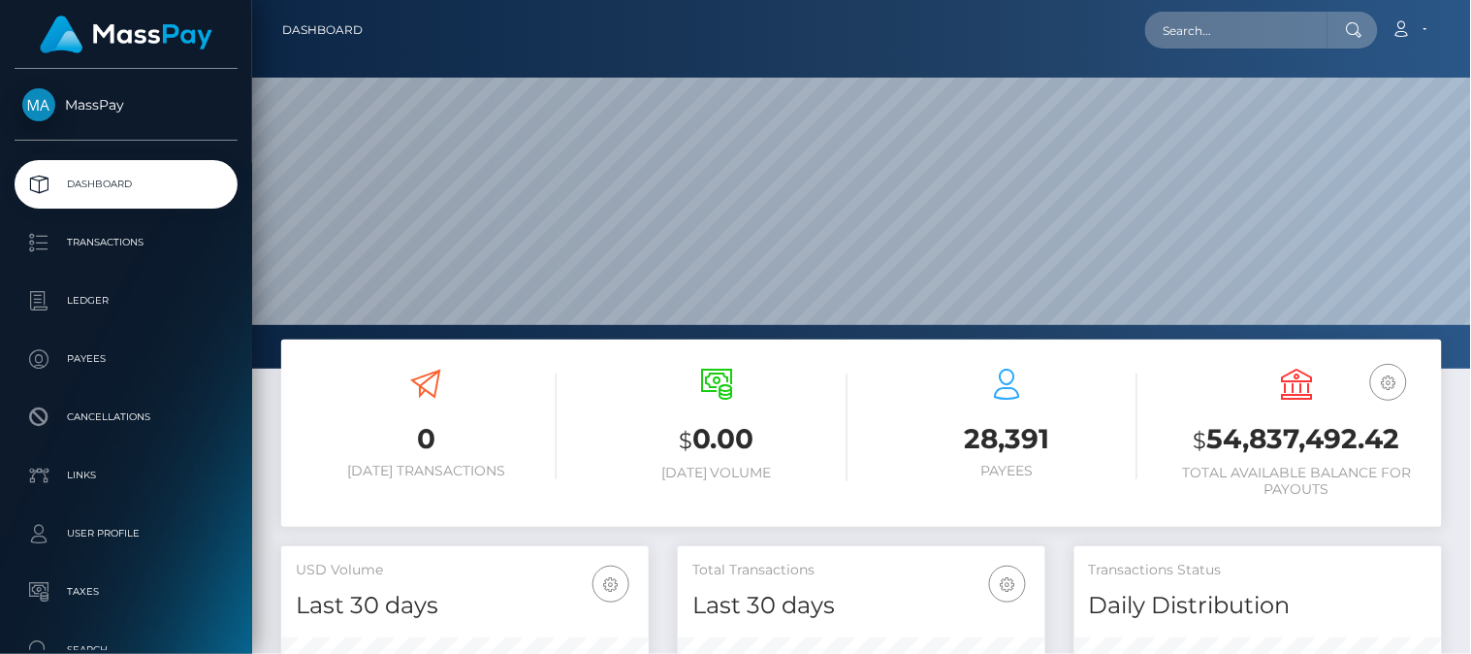
scroll to position [343, 369]
click at [1216, 35] on input "text" at bounding box center [1236, 30] width 182 height 37
paste input "[EMAIL_ADDRESS][DOMAIN_NAME]"
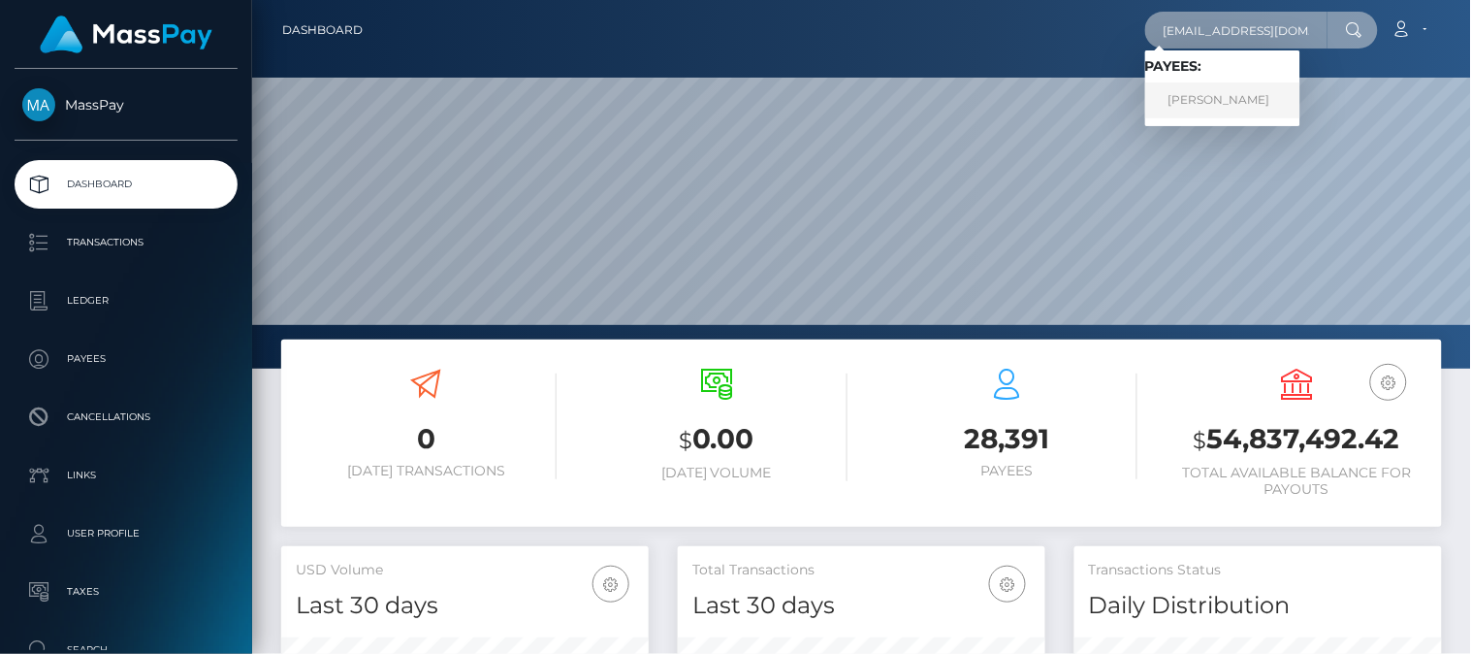
type input "[EMAIL_ADDRESS][DOMAIN_NAME]"
click at [1203, 91] on link "[PERSON_NAME]" at bounding box center [1222, 100] width 155 height 36
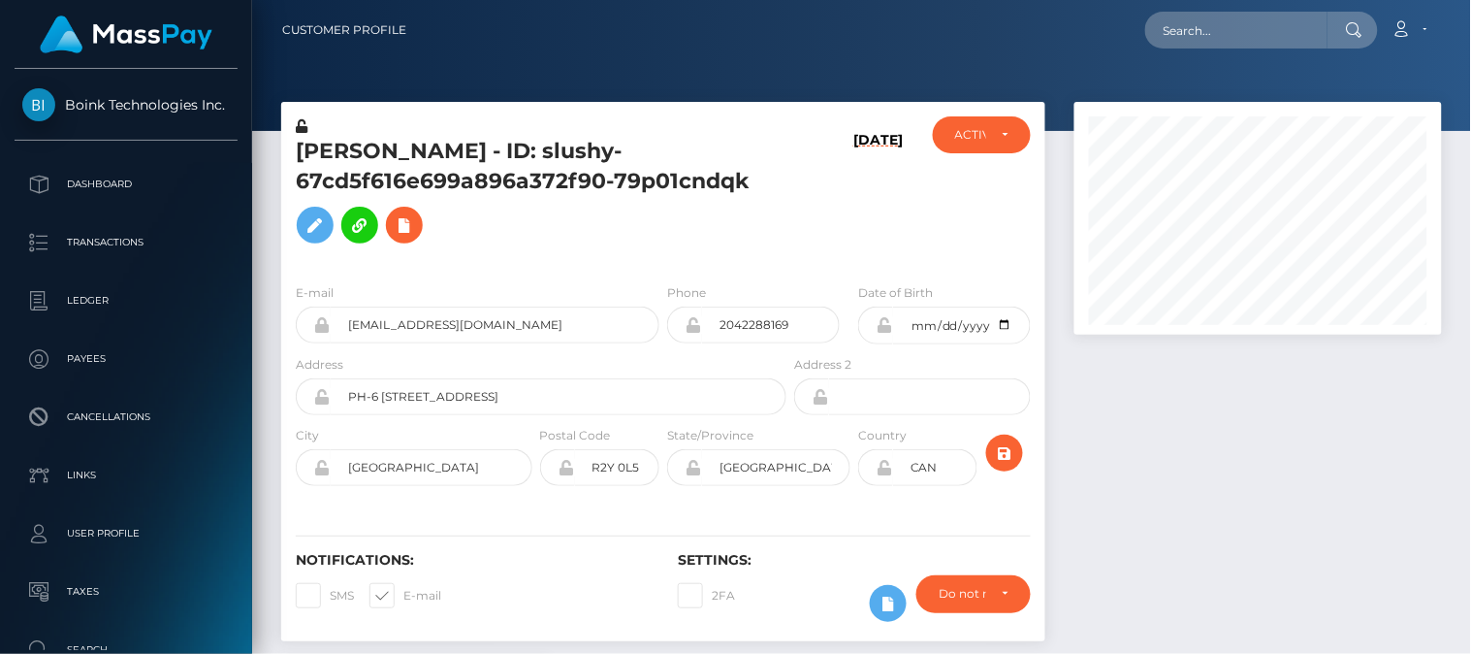
scroll to position [233, 369]
click at [1184, 442] on div at bounding box center [1258, 381] width 397 height 559
click at [1222, 433] on div at bounding box center [1258, 381] width 397 height 559
click at [1194, 462] on div at bounding box center [1258, 381] width 397 height 559
click at [1159, 518] on div at bounding box center [1258, 381] width 397 height 559
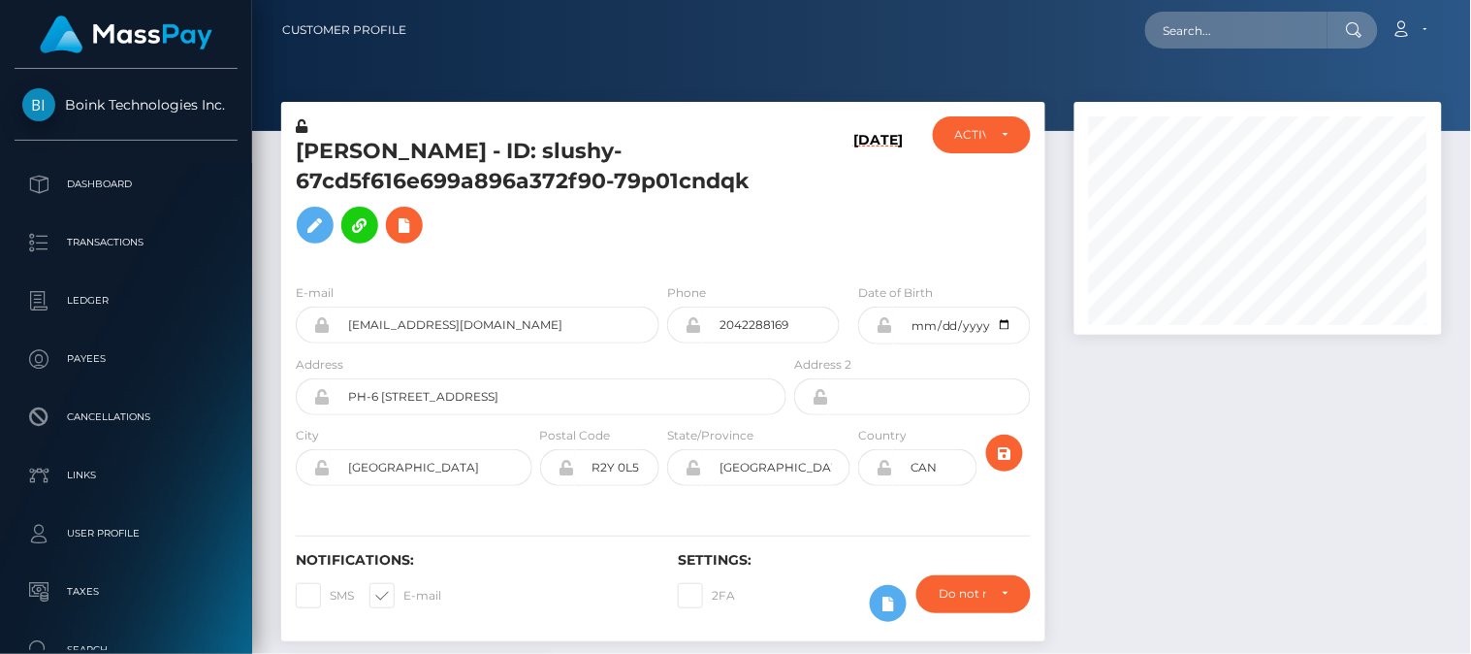
click at [1200, 444] on div at bounding box center [1258, 381] width 397 height 559
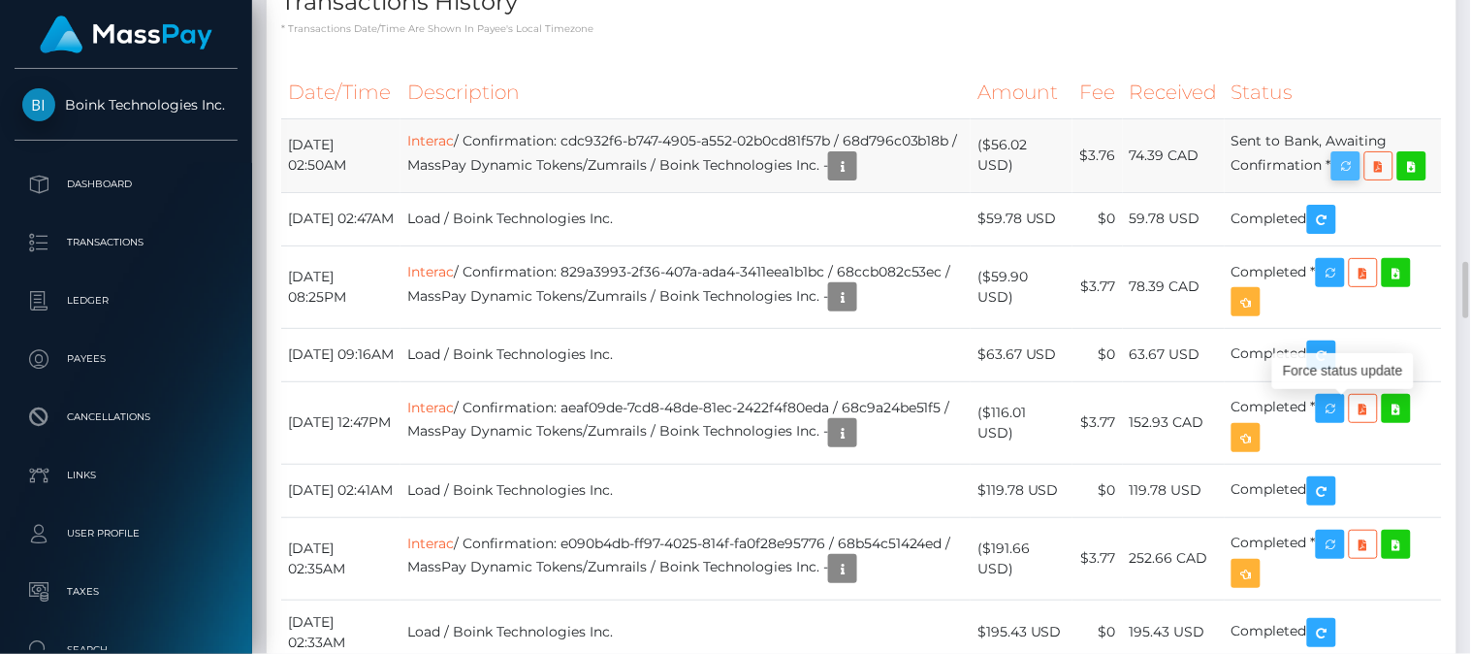
click at [1358, 178] on icon "button" at bounding box center [1345, 166] width 23 height 24
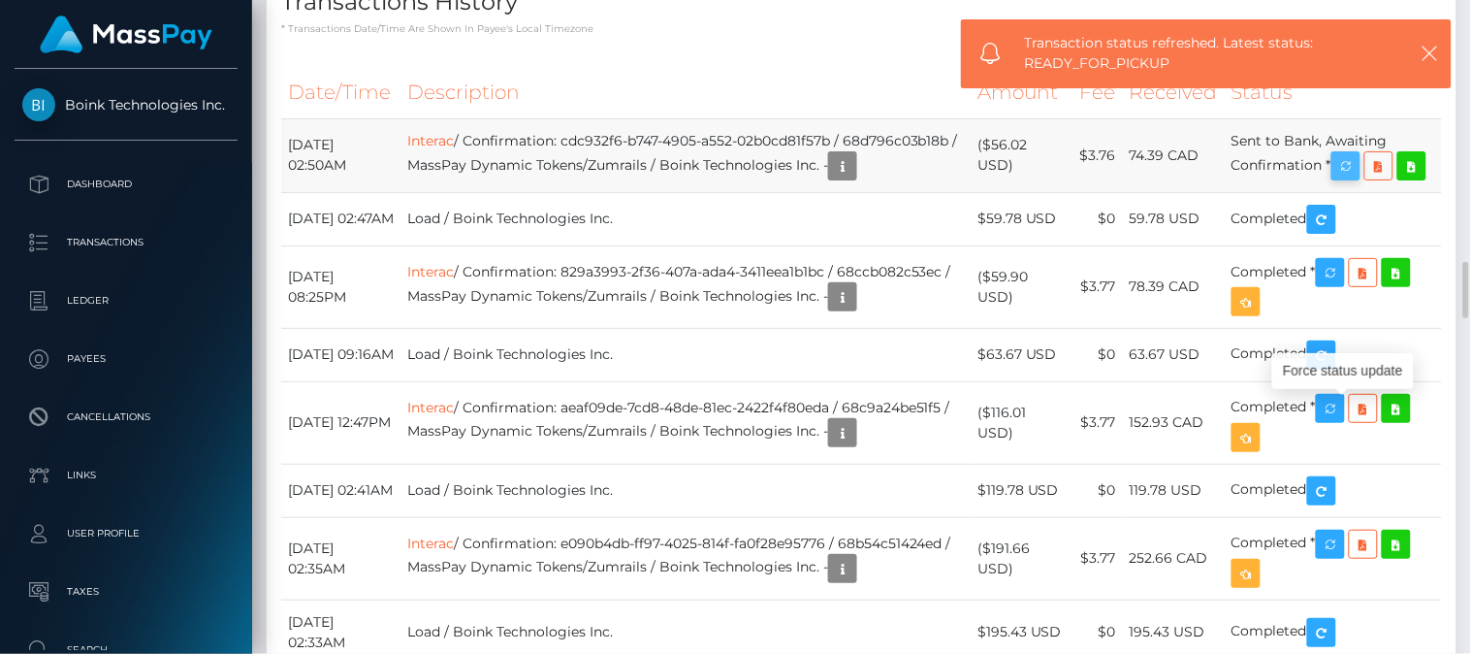
click at [1356, 178] on icon "button" at bounding box center [1345, 166] width 23 height 24
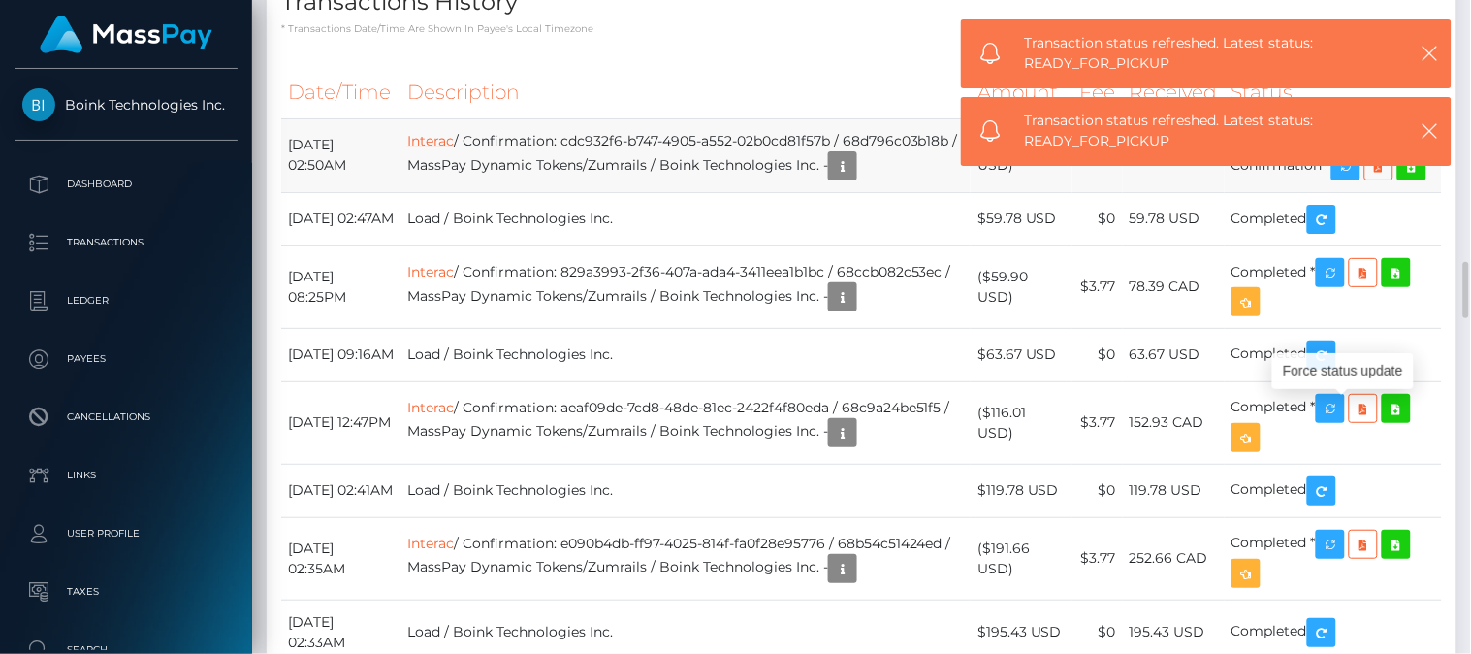
click at [454, 149] on link "Interac" at bounding box center [430, 140] width 47 height 17
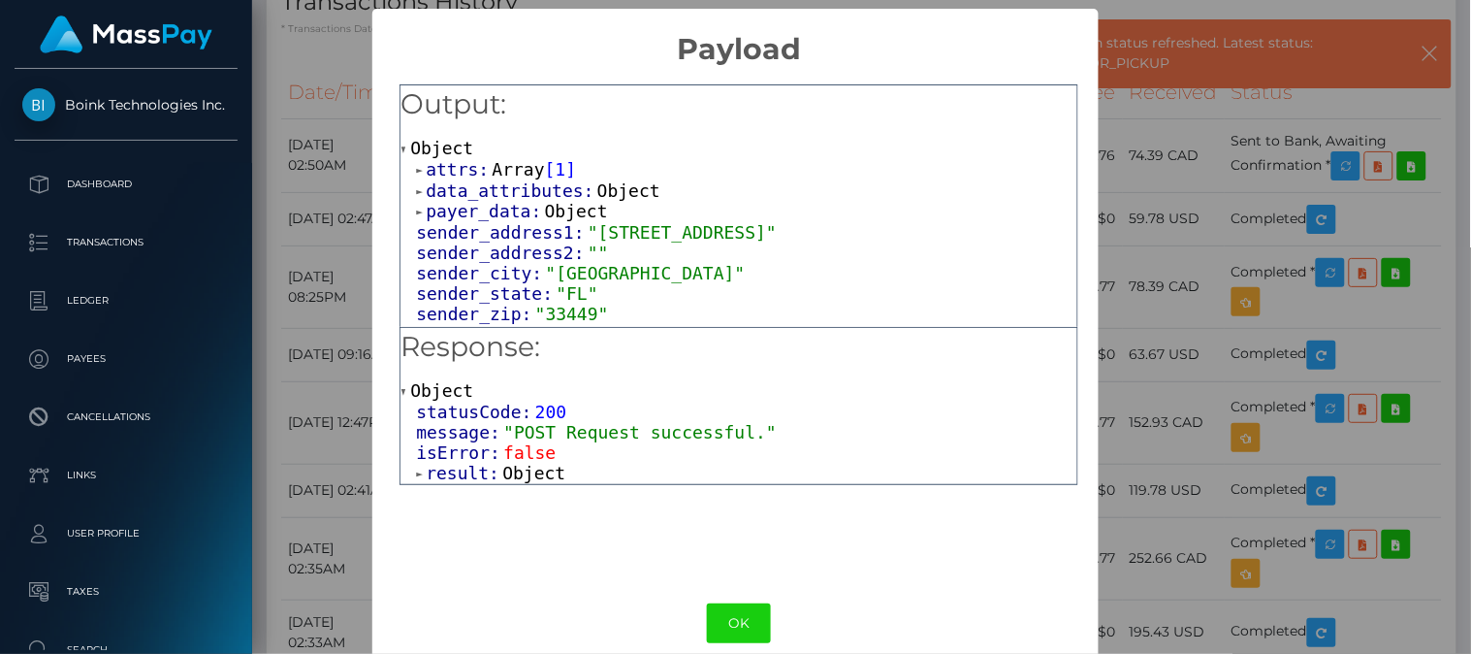
click at [444, 470] on span "result:" at bounding box center [464, 473] width 77 height 20
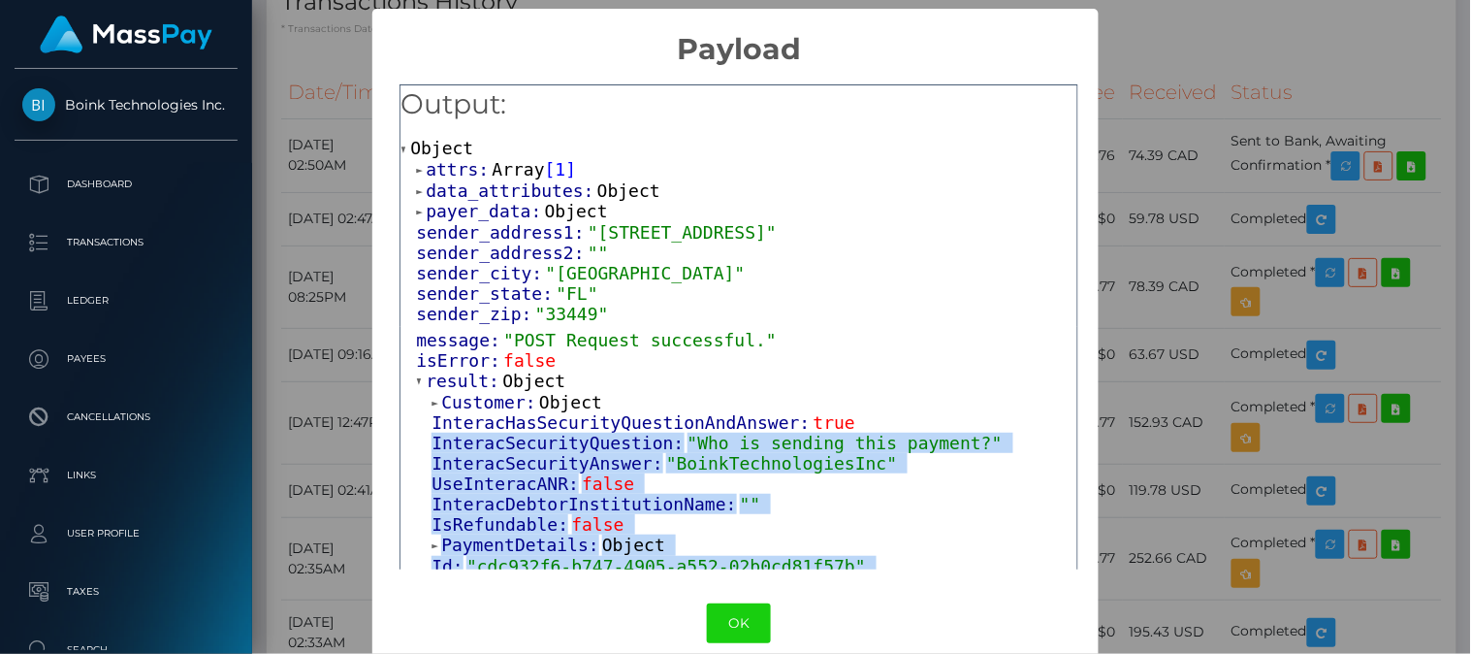
scroll to position [391, 0]
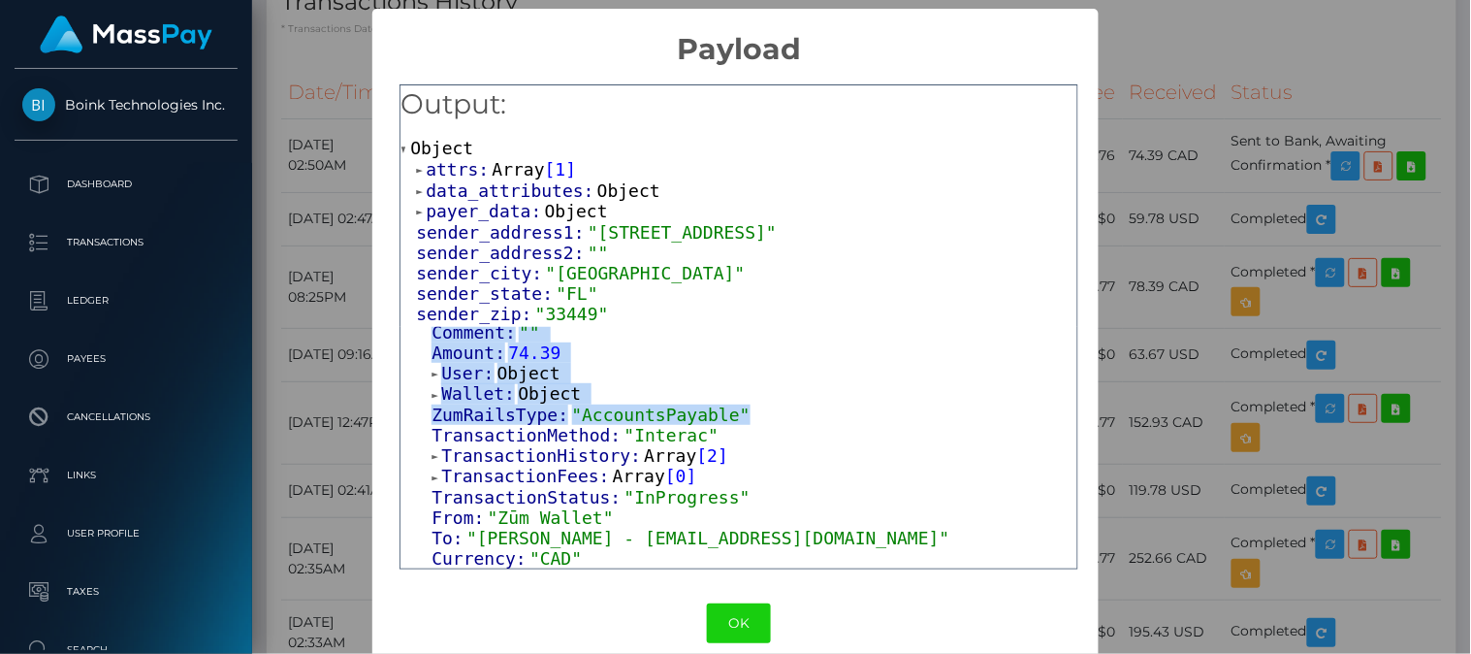
drag, startPoint x: 428, startPoint y: 535, endPoint x: 946, endPoint y: 415, distance: 531.6
click at [946, 415] on div "Customer: Object InteracHasSecurityQuestionAndAnswer: true InteracSecurityQuest…" at bounding box center [746, 333] width 661 height 472
click at [946, 415] on div "ZumRailsType: "AccountsPayable"" at bounding box center [755, 414] width 646 height 20
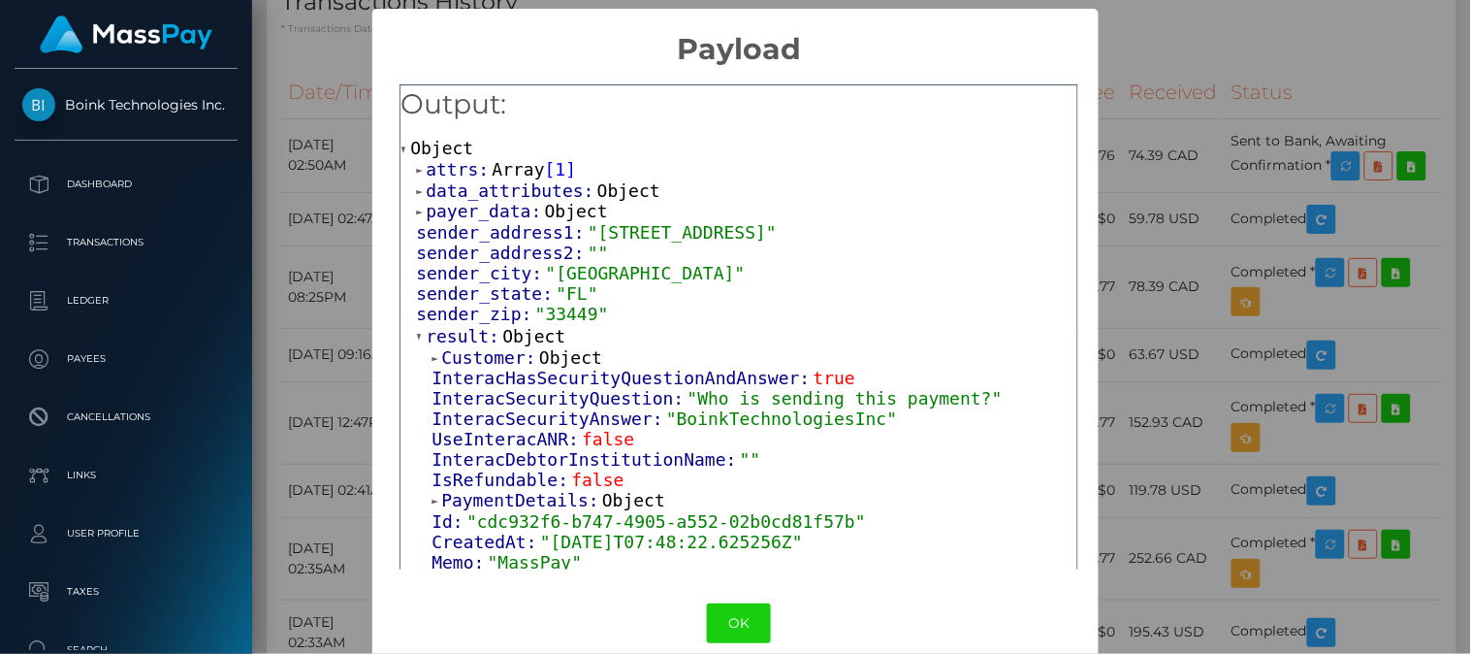
scroll to position [132, 0]
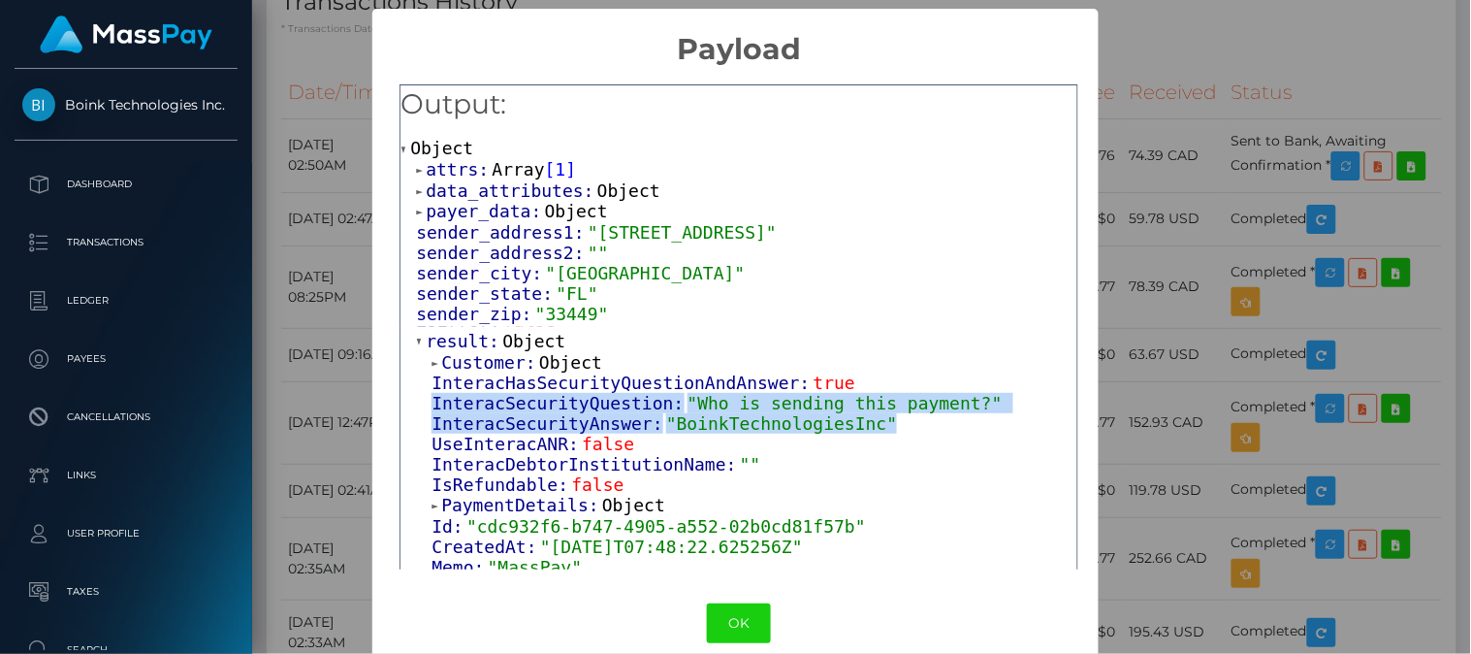
drag, startPoint x: 425, startPoint y: 401, endPoint x: 851, endPoint y: 427, distance: 427.5
click at [851, 427] on div "Customer: Object InteracHasSecurityQuestionAndAnswer: true InteracSecurityQuest…" at bounding box center [746, 588] width 661 height 472
copy div "InteracSecurityQuestion: "Who is sending this payment?" InteracSecurityAnswer: …"
click at [851, 427] on span ""BoinkTechnologiesInc"" at bounding box center [781, 423] width 231 height 20
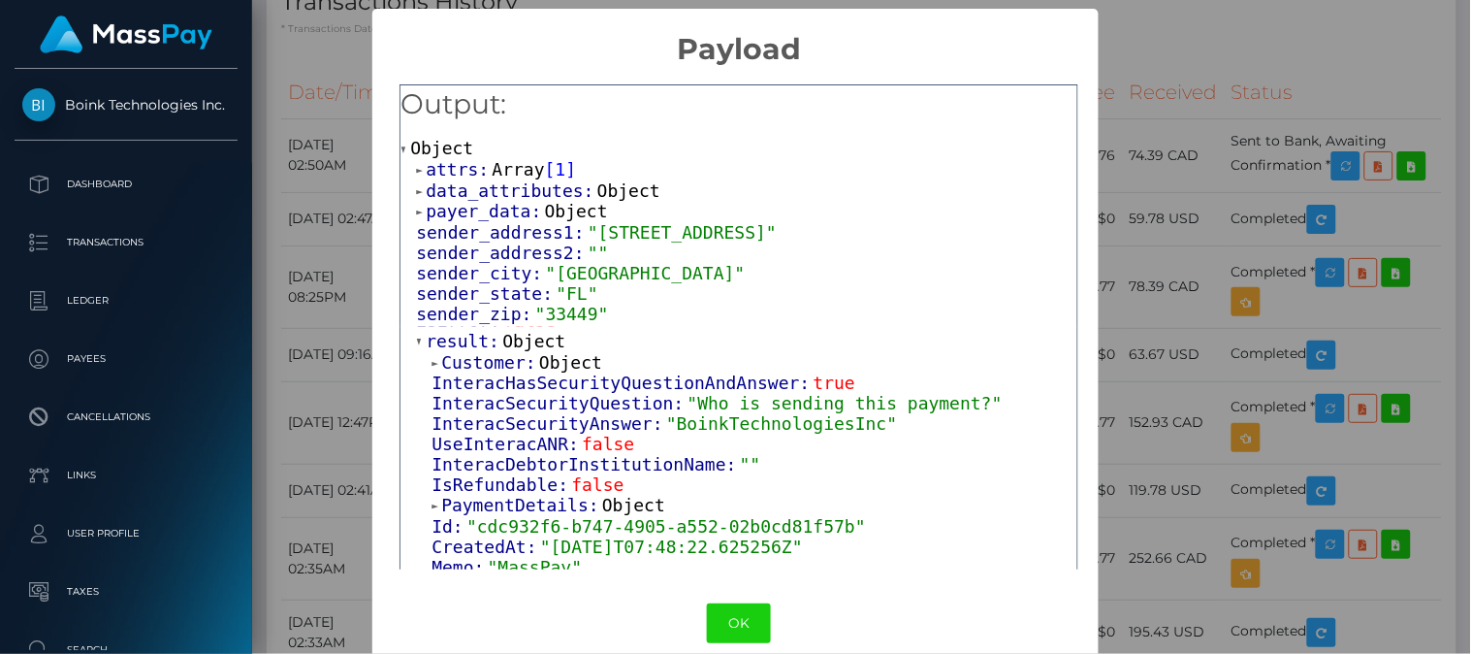
click at [1261, 343] on div "× Payload Output: Object attrs: Array [ 1 ] data_attributes: Object payer_data:…" at bounding box center [735, 327] width 1471 height 654
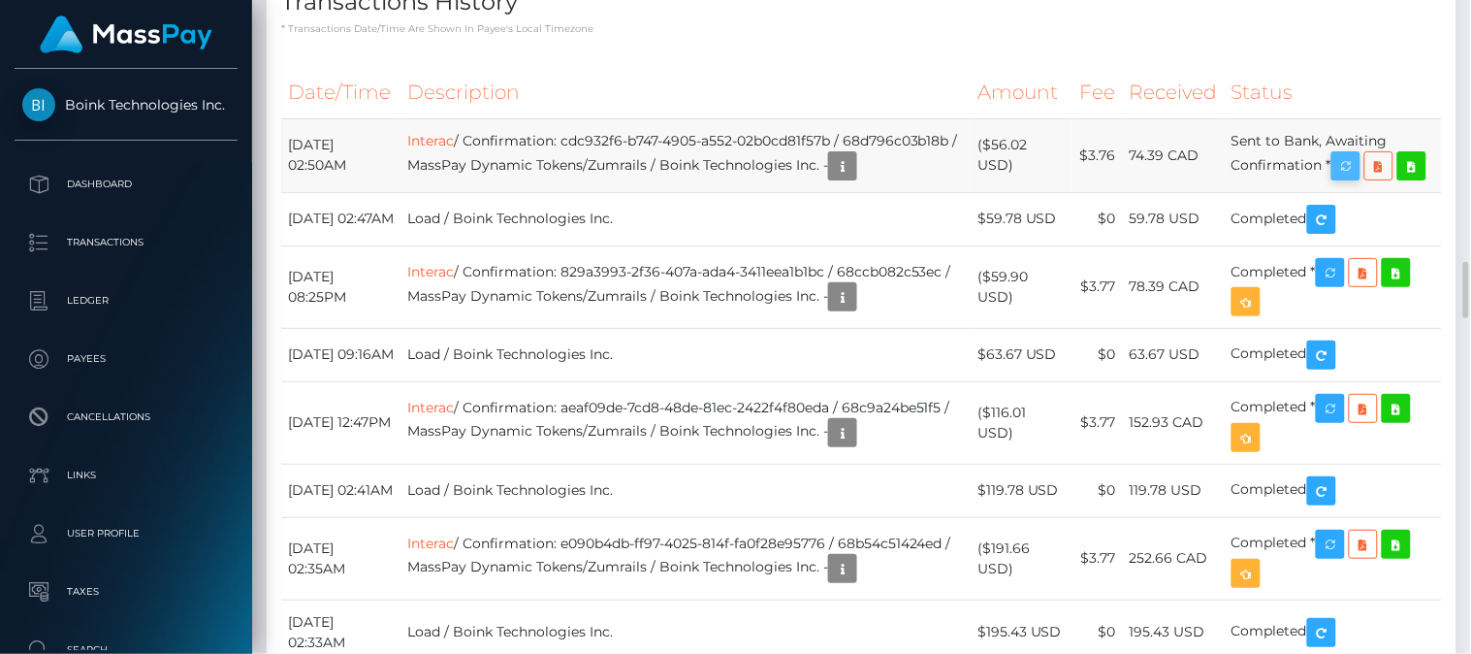
scroll to position [233, 369]
click at [1355, 178] on icon "button" at bounding box center [1345, 166] width 23 height 24
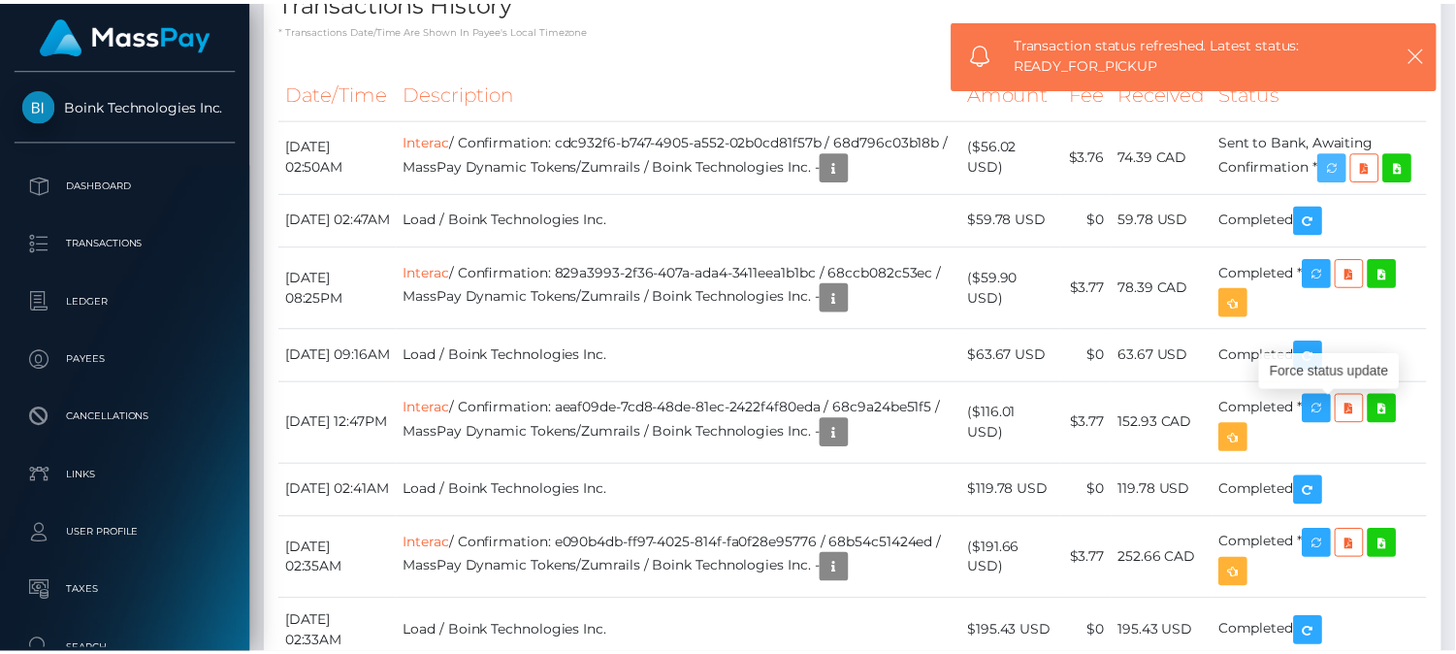
scroll to position [0, 0]
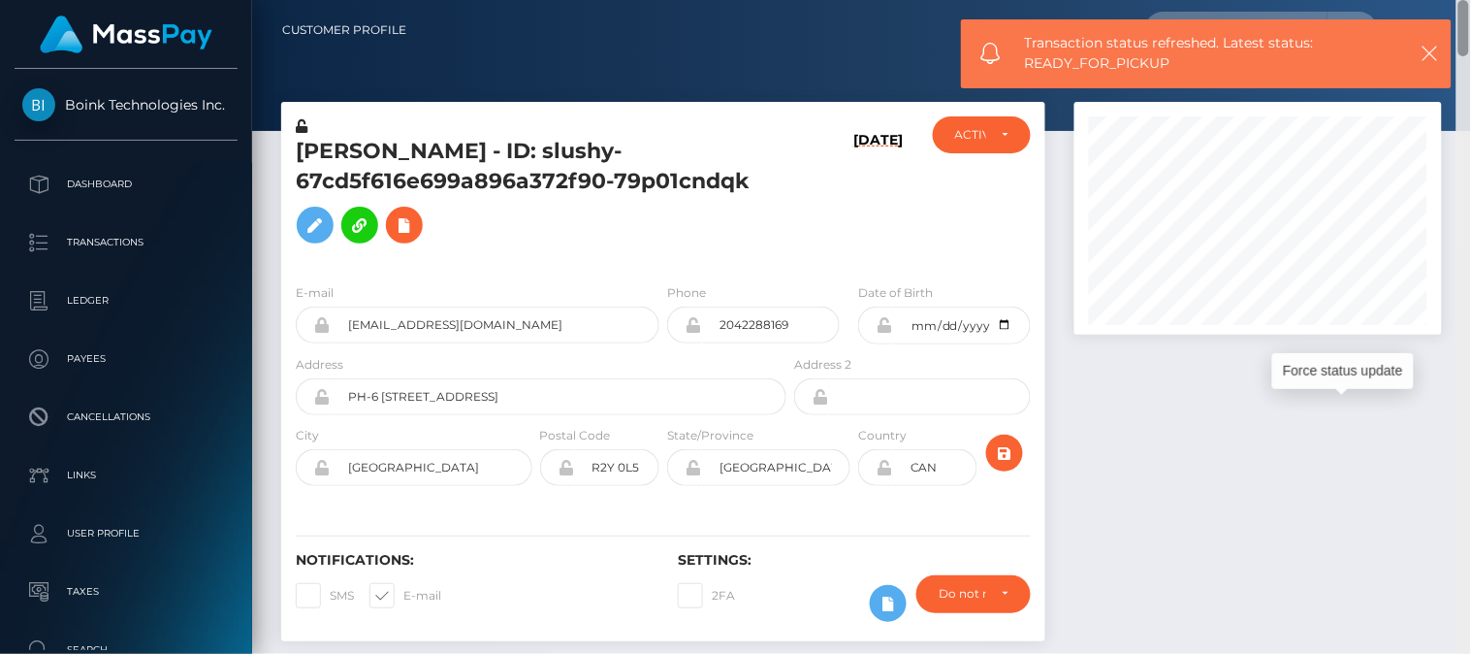
drag, startPoint x: 1464, startPoint y: 292, endPoint x: 1455, endPoint y: -83, distance: 375.4
click at [1455, 0] on html "Boink Technologies Inc. Dashboard Transactions Ledger Payees" at bounding box center [735, 327] width 1471 height 654
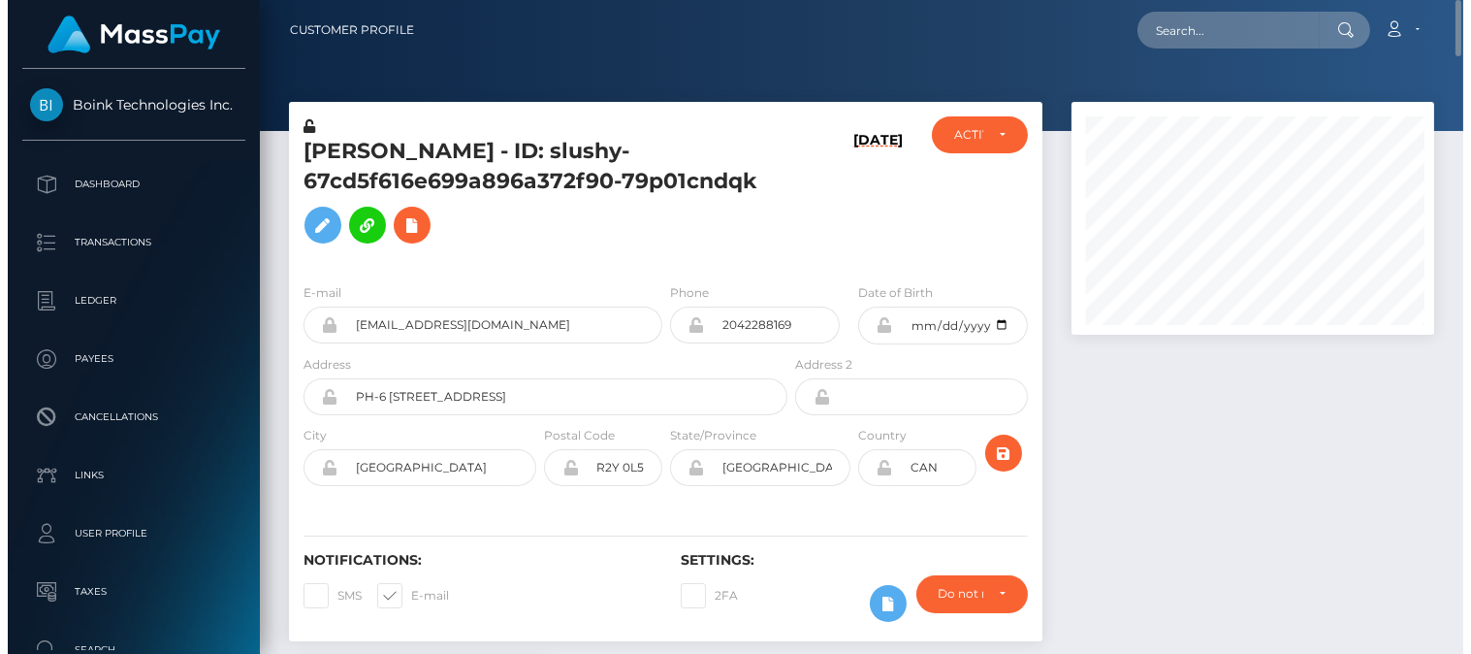
scroll to position [969556, 969426]
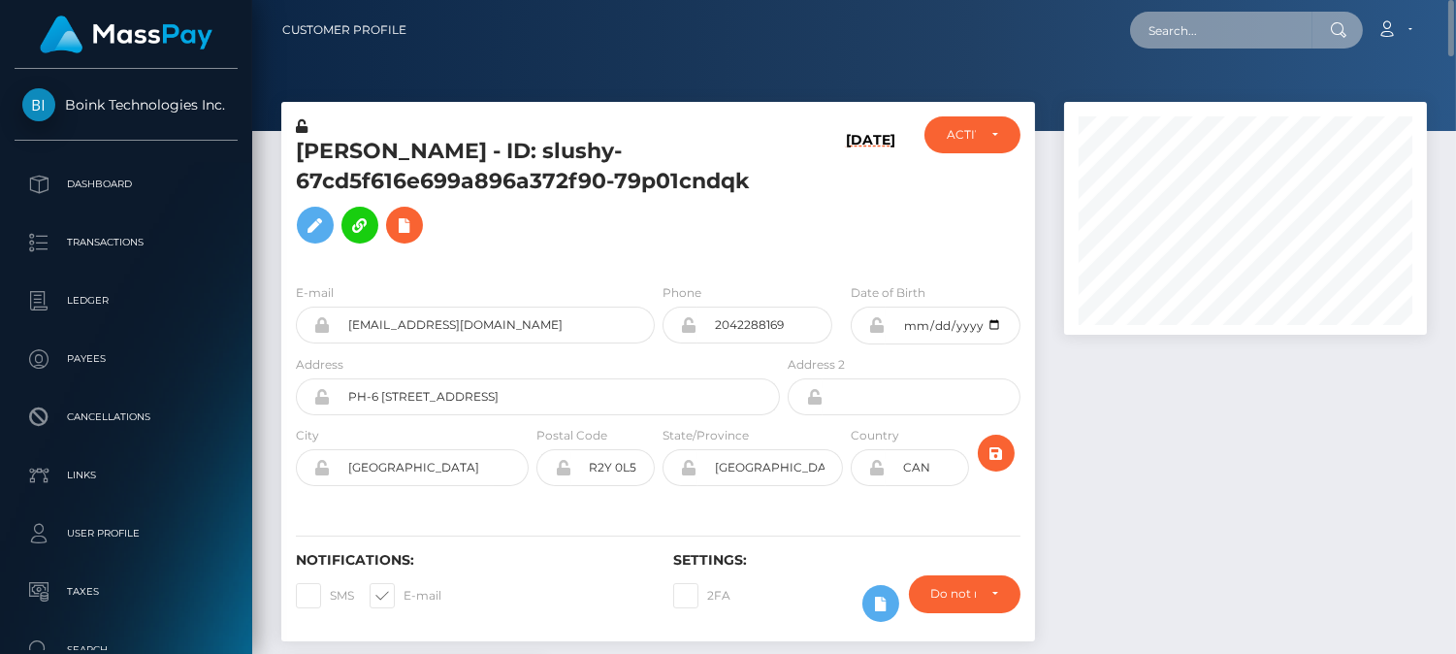
click at [1214, 44] on input "text" at bounding box center [1221, 30] width 182 height 37
paste input "info@ietto.gr"
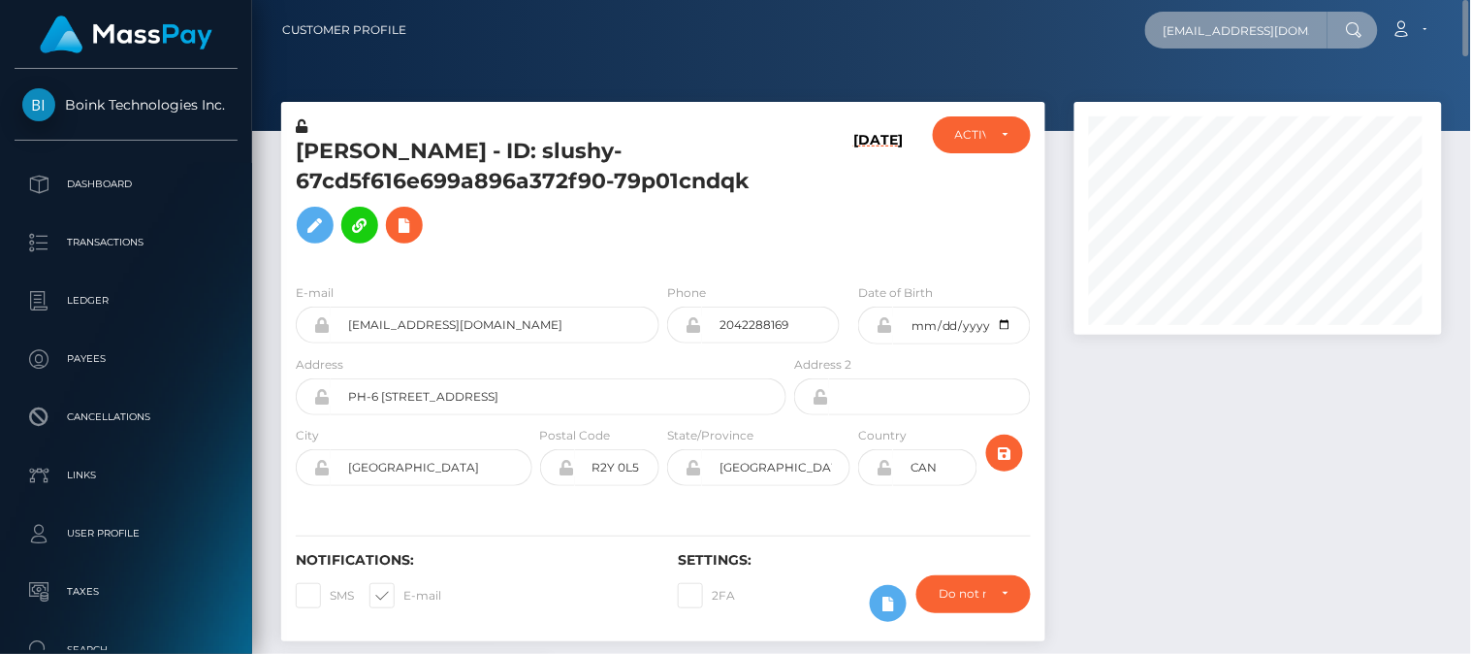
scroll to position [233, 369]
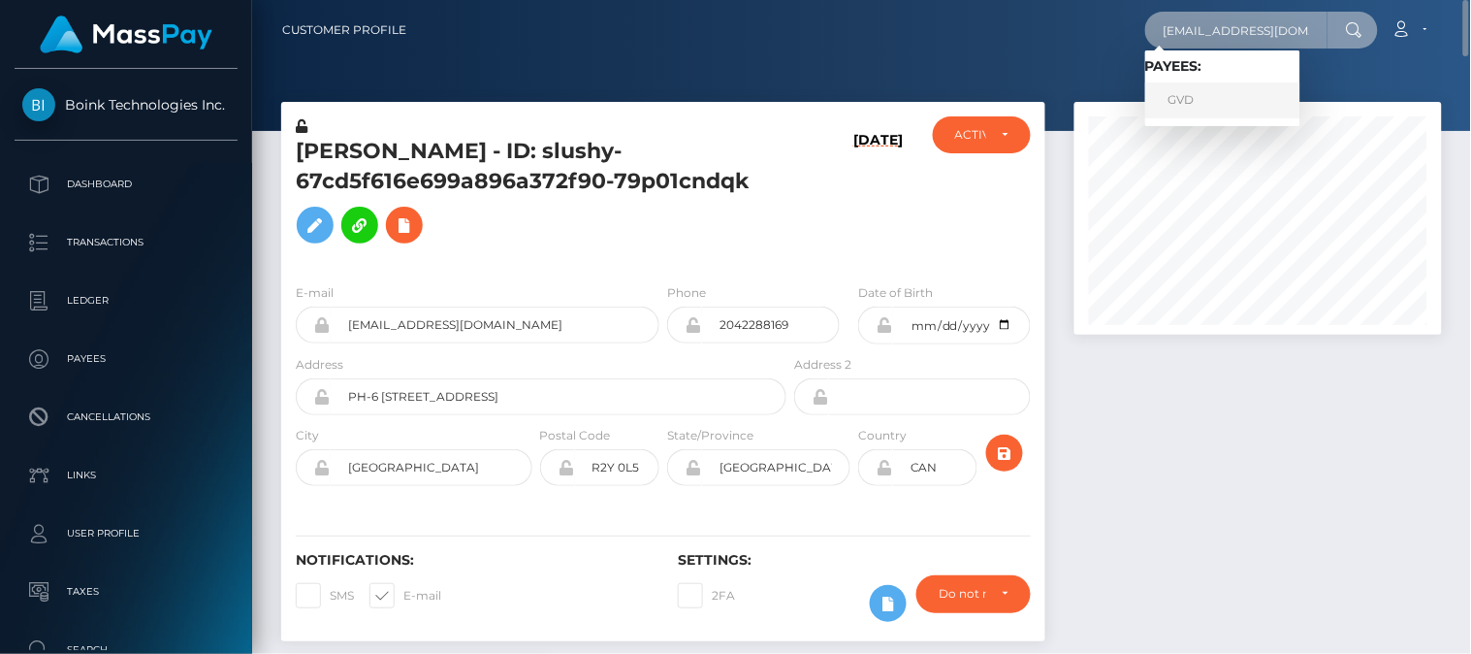
type input "info@ietto.gr"
click at [1194, 85] on link "GVD" at bounding box center [1222, 100] width 155 height 36
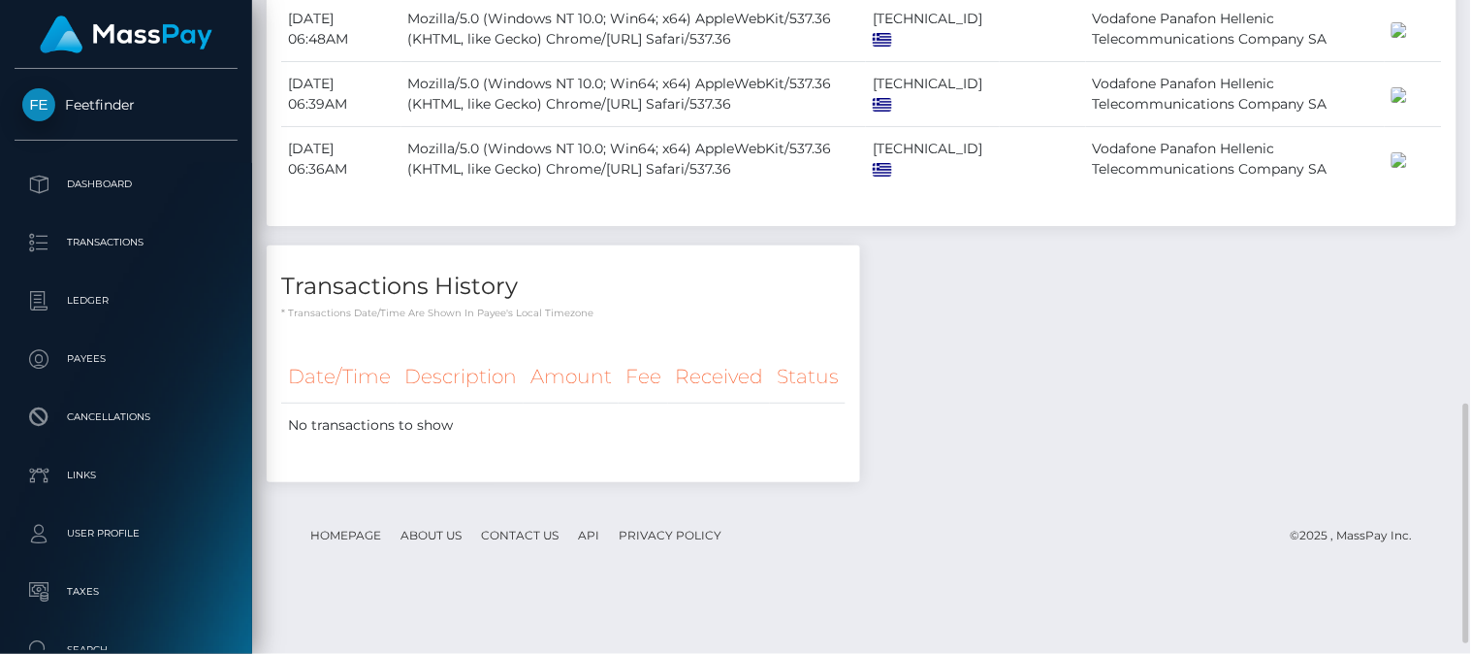
scroll to position [867, 0]
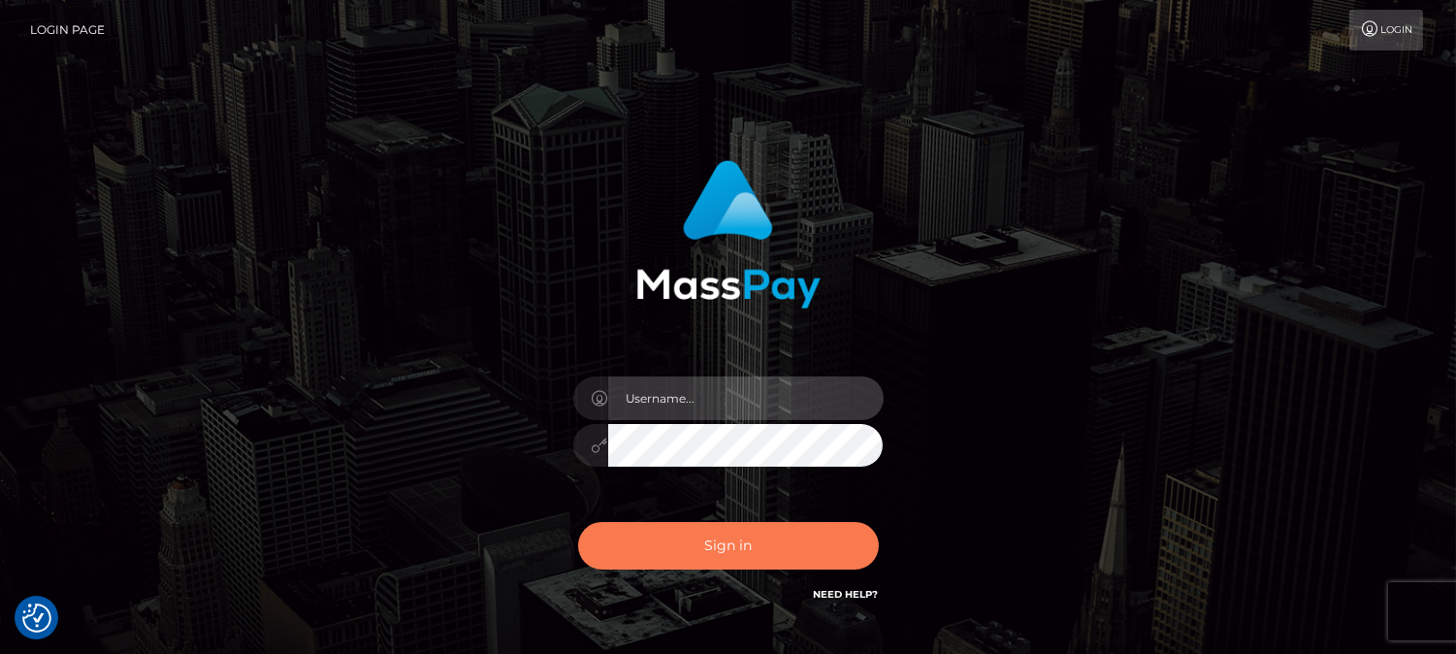
type input "[DOMAIN_NAME]"
click at [808, 553] on button "Sign in" at bounding box center [728, 546] width 301 height 48
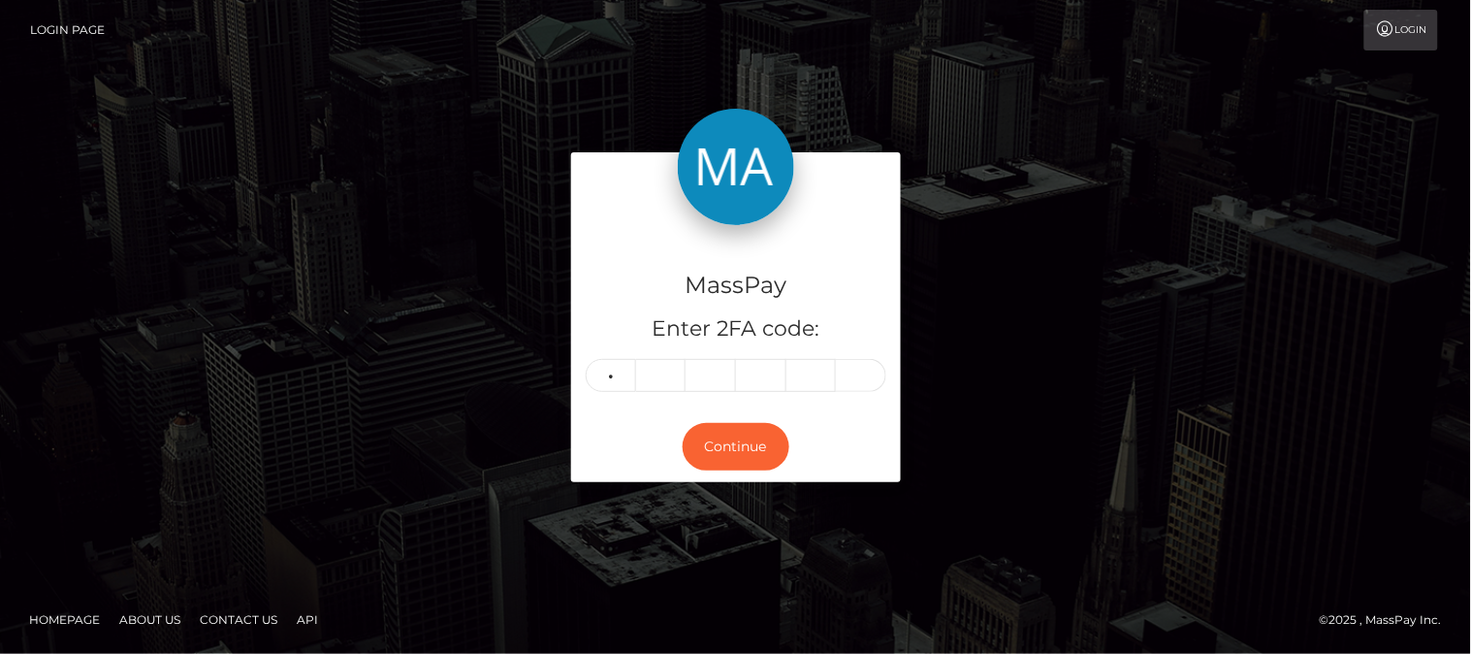
type input "4"
type input "1"
type input "4"
type input "7"
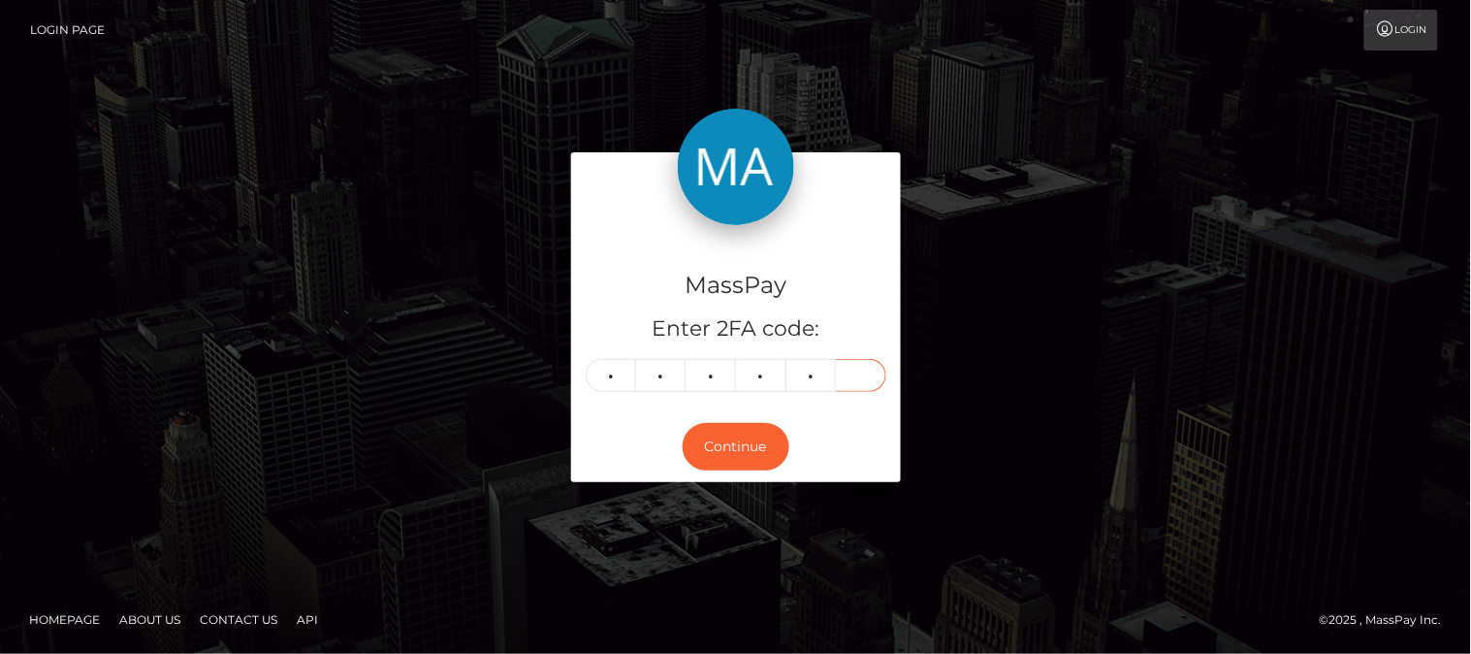
type input "7"
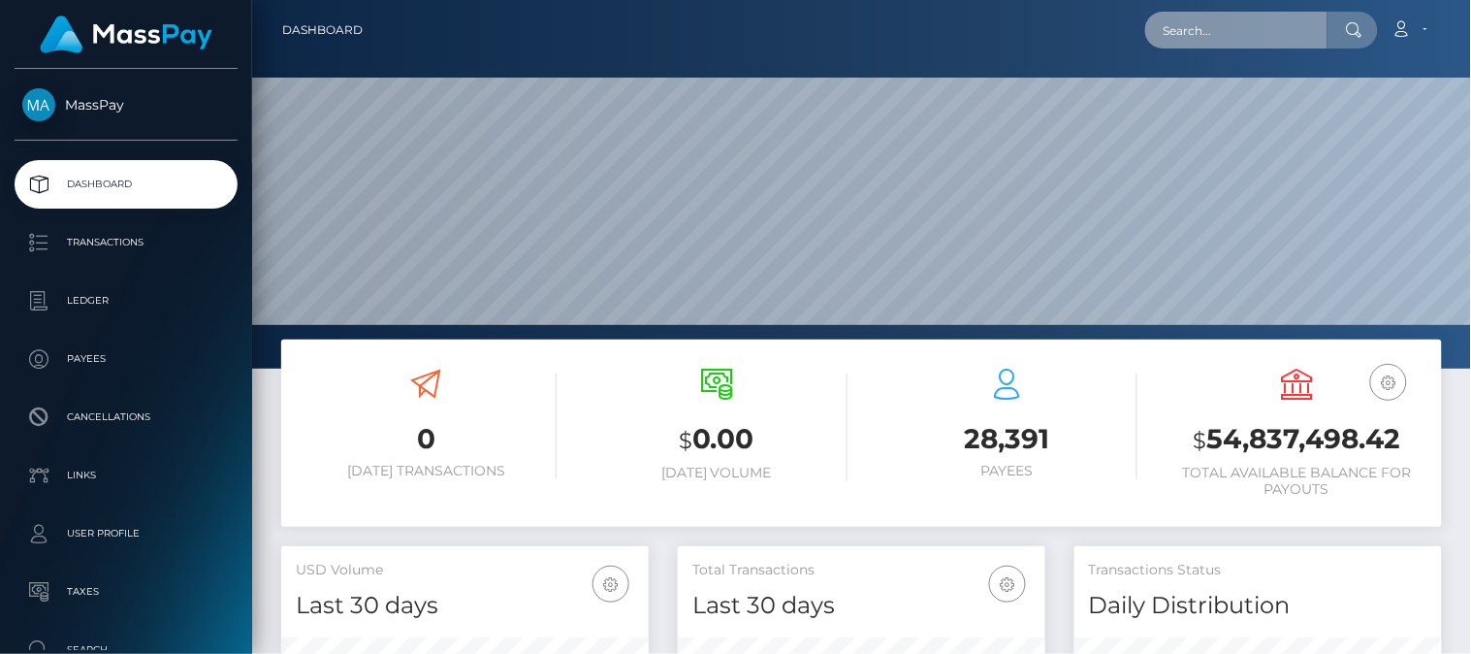
scroll to position [343, 369]
drag, startPoint x: 0, startPoint y: 0, endPoint x: 1197, endPoint y: 34, distance: 1197.2
click at [1197, 34] on input "text" at bounding box center [1236, 30] width 182 height 37
paste input "[EMAIL_ADDRESS][DOMAIN_NAME]"
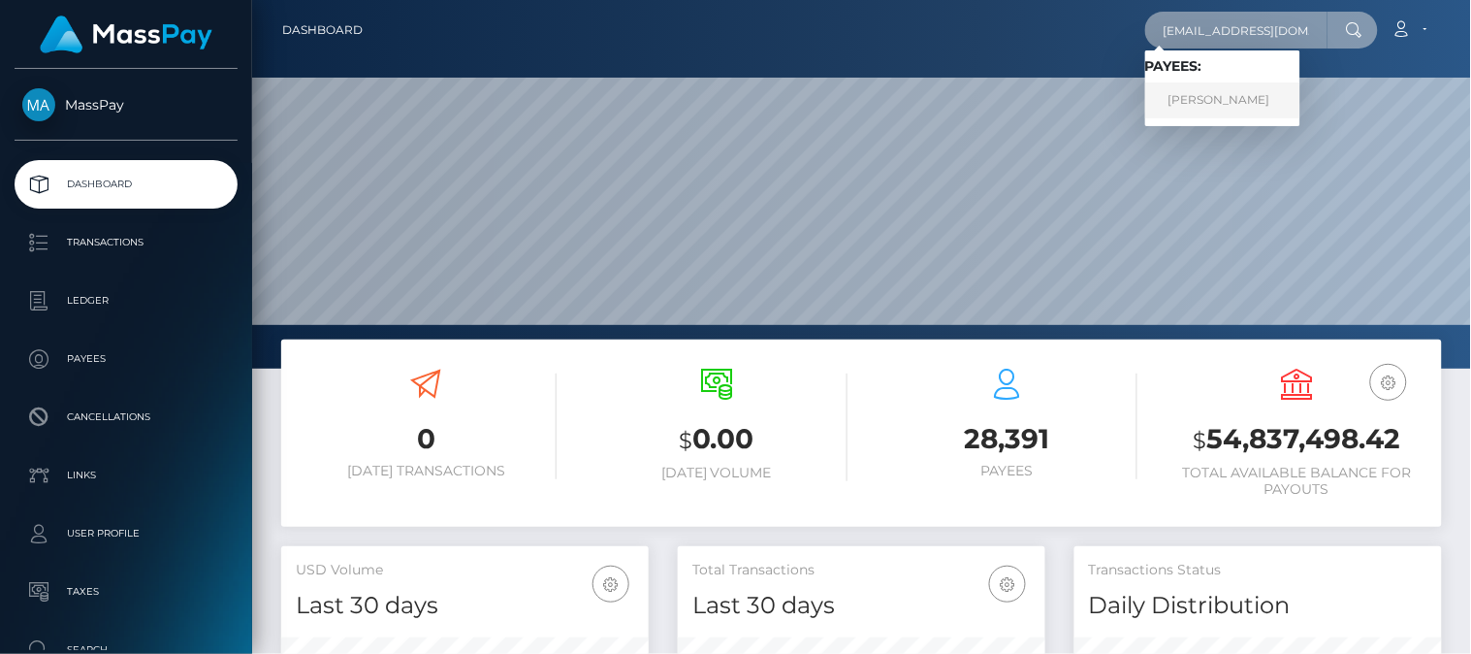
type input "[EMAIL_ADDRESS][DOMAIN_NAME]"
click at [1234, 104] on link "Denton Gamble" at bounding box center [1222, 100] width 155 height 36
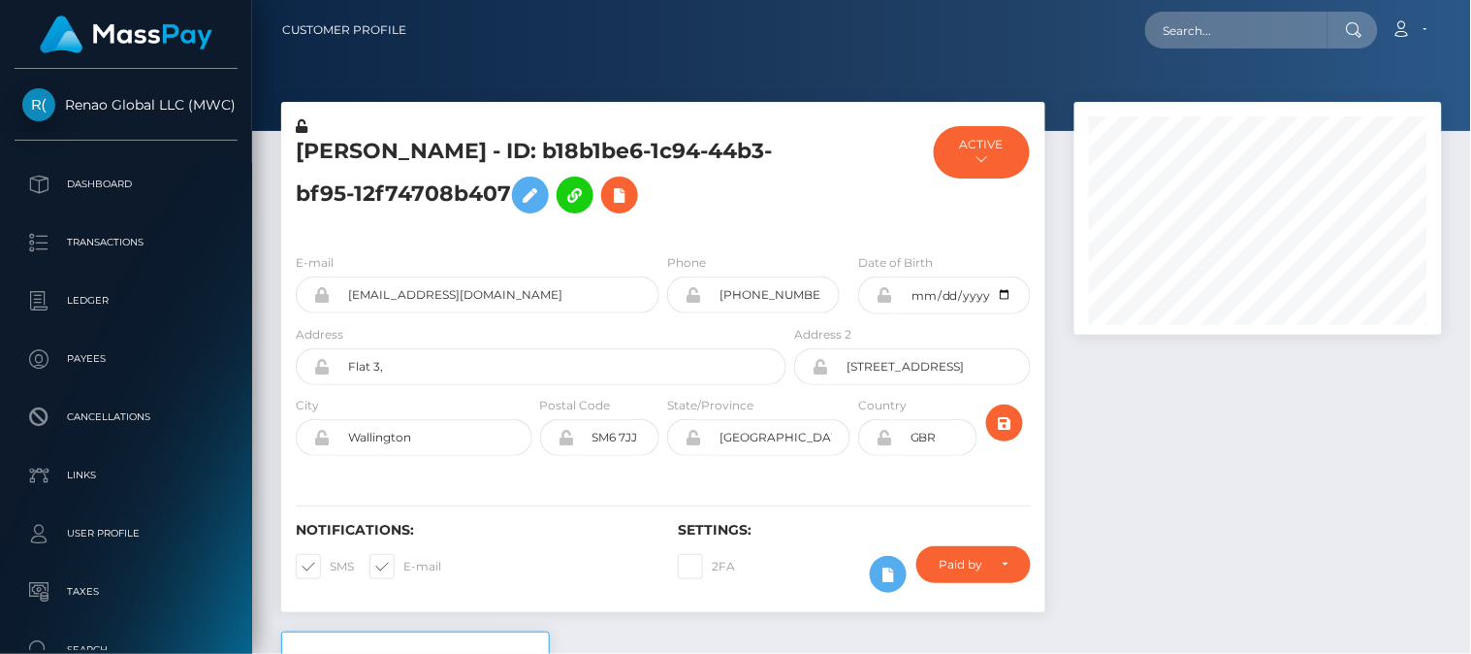
scroll to position [233, 369]
click at [1205, 463] on div at bounding box center [1258, 367] width 397 height 530
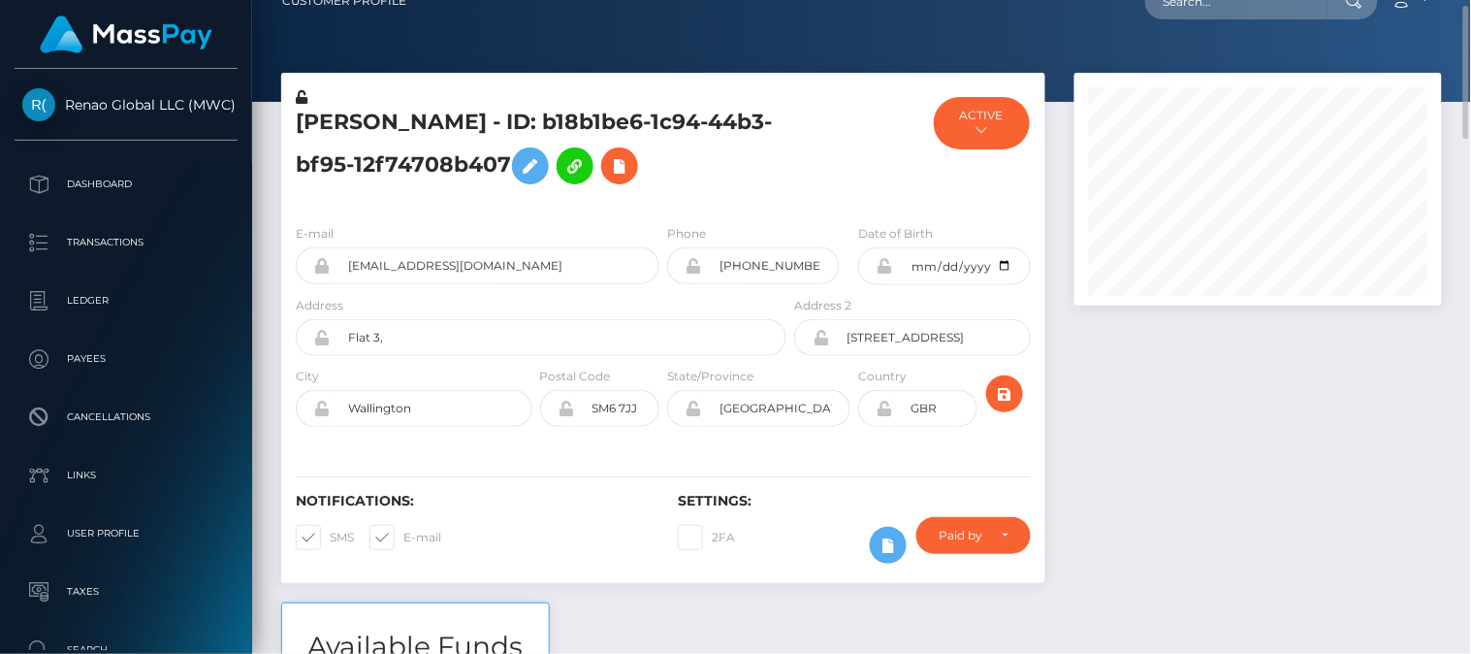
click at [1198, 349] on div at bounding box center [1258, 338] width 397 height 530
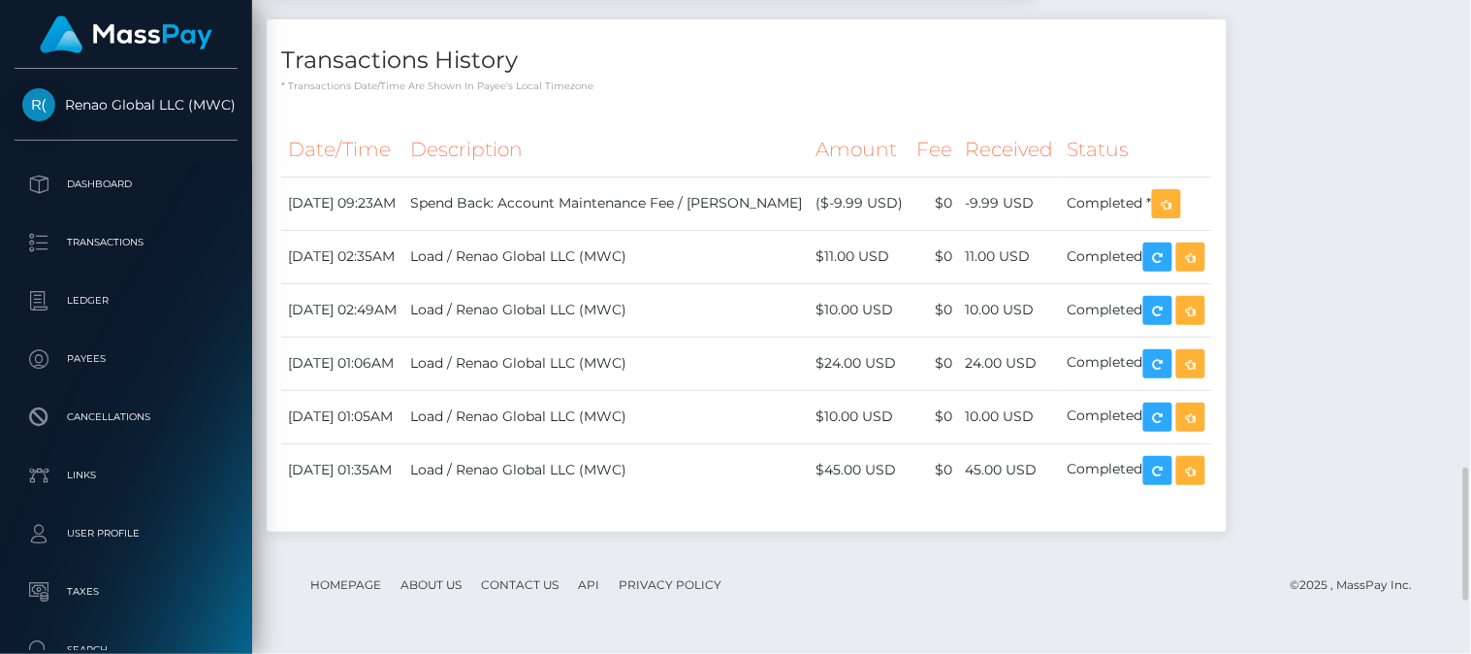
scroll to position [2444, 0]
